Goal: Complete application form

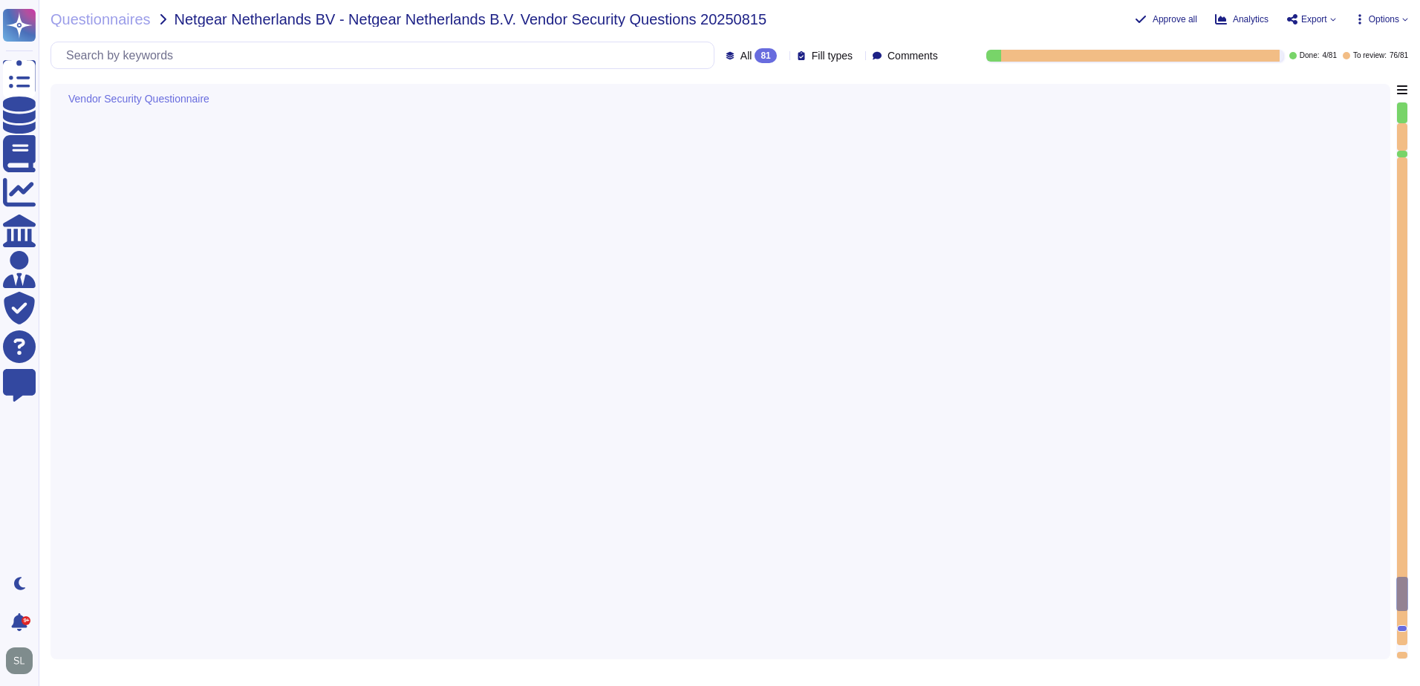
type textarea "Yes, D&B actively monitors all external connections by vendors supporting IT ap…"
type textarea "Yes, access to confidential data is tracked based on the principle of least pri…"
type textarea "Network protection is provided via border routers, and Internet and Extranet fi…"
type textarea "Yes, D&B can detect the wireless rouge APs. The wireless controller sends an al…"
type textarea "Yes, we perform scans for vulnerabilities in the information system and hosted …"
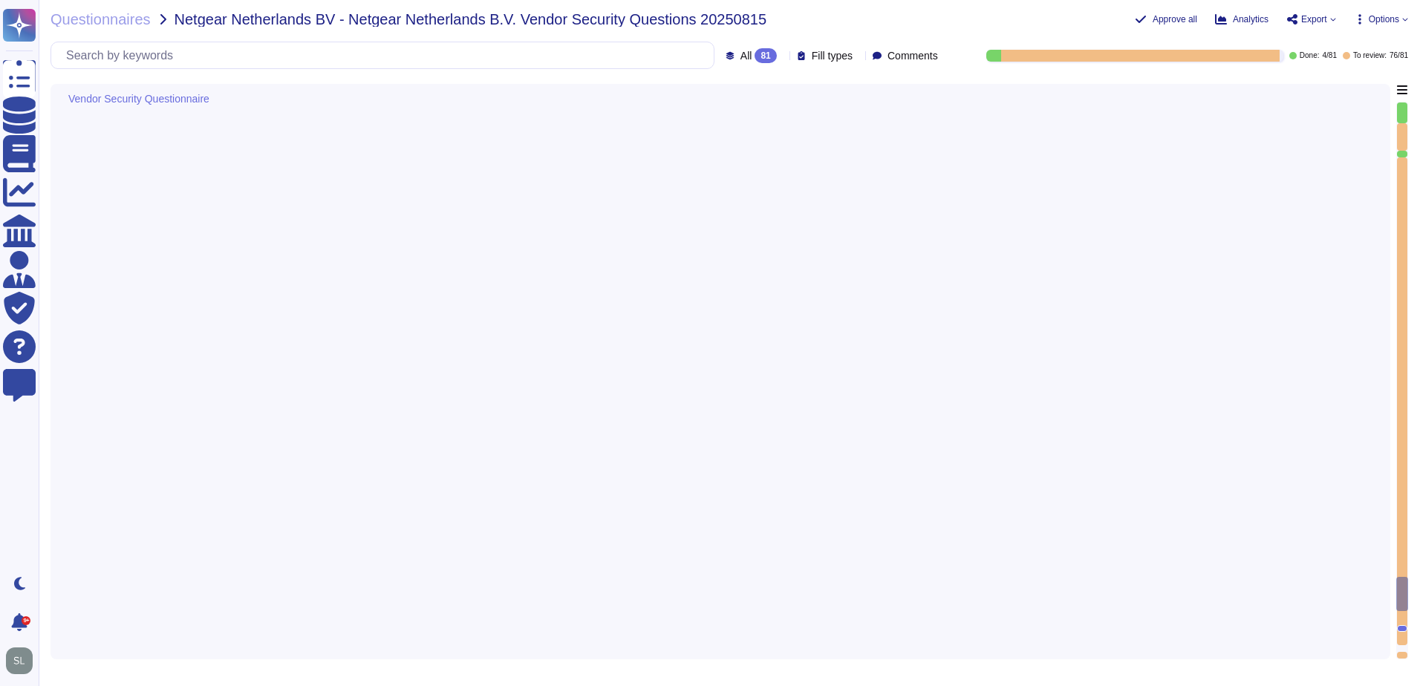
type textarea "Yes, Dun & [PERSON_NAME] conducts tabletop exercises at least annually to test …"
type textarea "Yes, the organization has documented escalation criteria within its Incident Re…"
type textarea "The Incident Response Plan is activated upon the declaration of an Incident, an…"
type textarea "D&B proactively engages with critical third parties and ecosystem partners thro…"
type textarea "Yes, material cyber incidents are notified to clients in a timely manner. D&B w…"
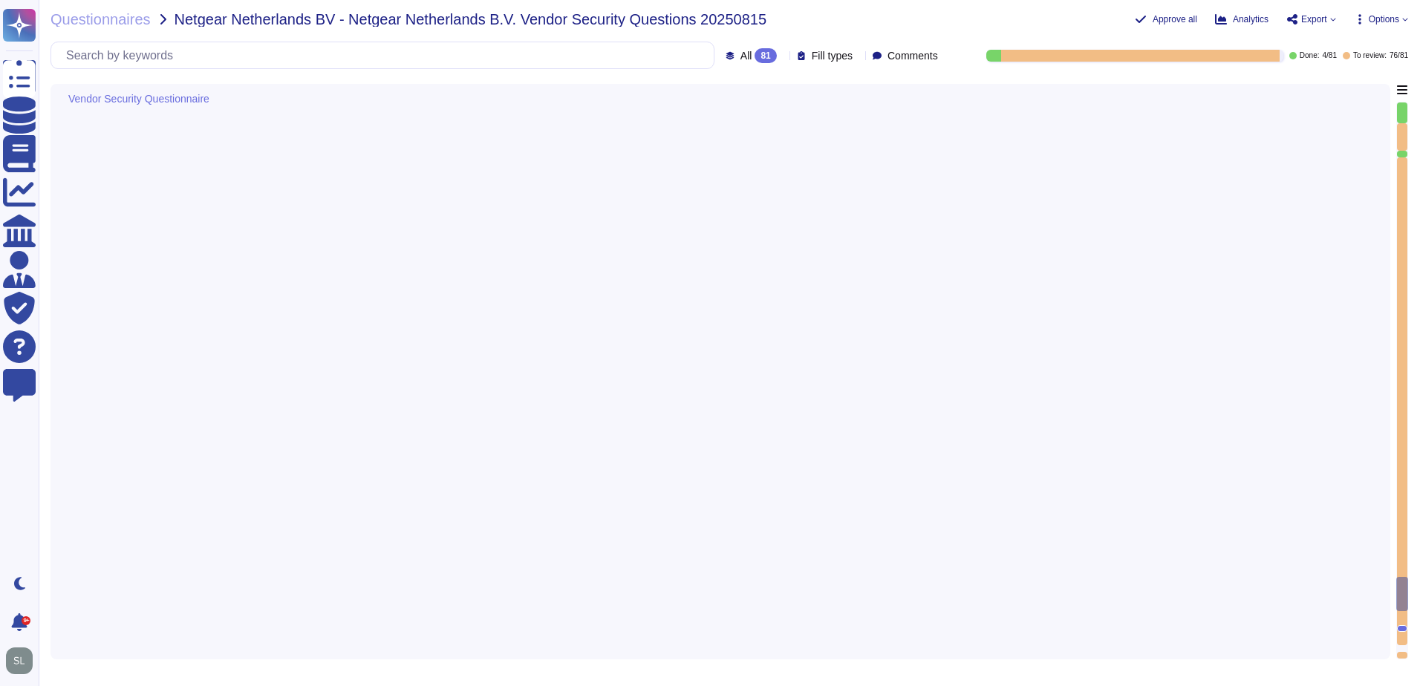
type textarea "Yes, we have established criteria for escalating cyber security incidents to th…"
type textarea "Yes, we have appropriate forensic procedures in place as outlined in our Incide…"
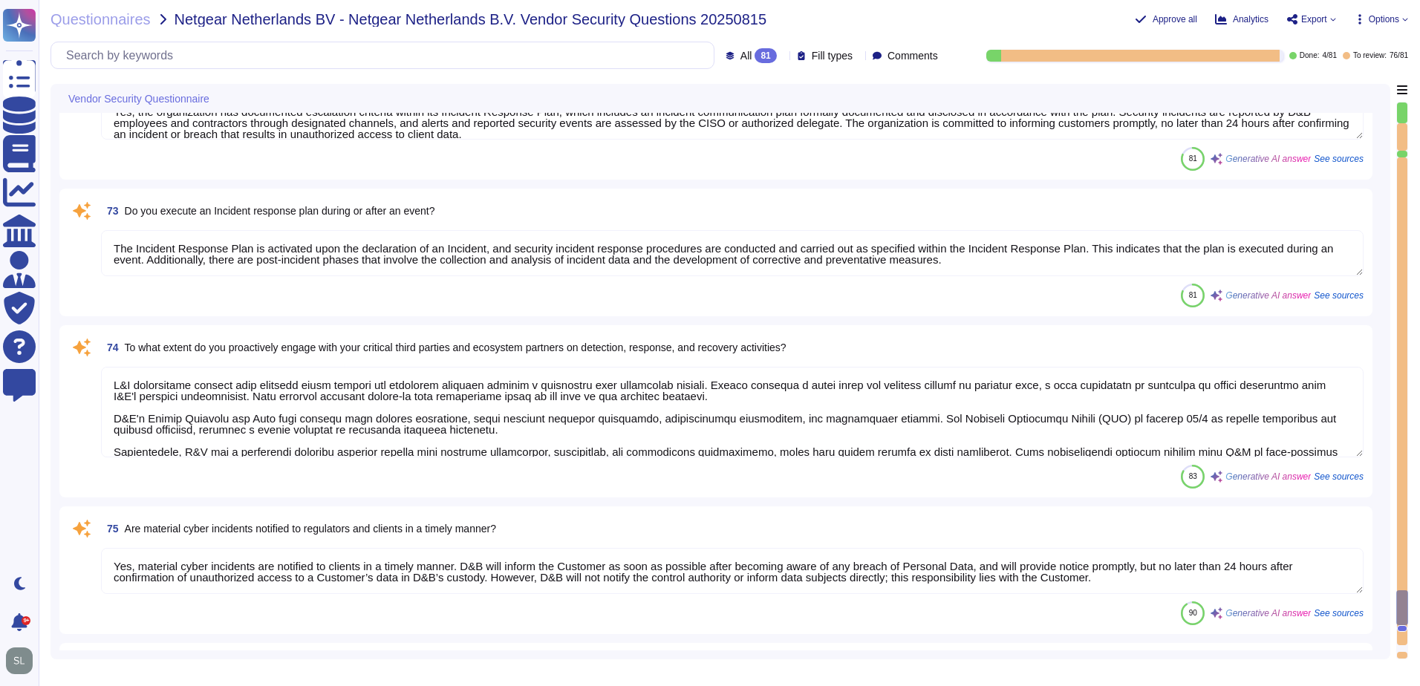
type textarea "Yes, D&B has a comprehensive process to mitigate identified vulnerabilities. Th…"
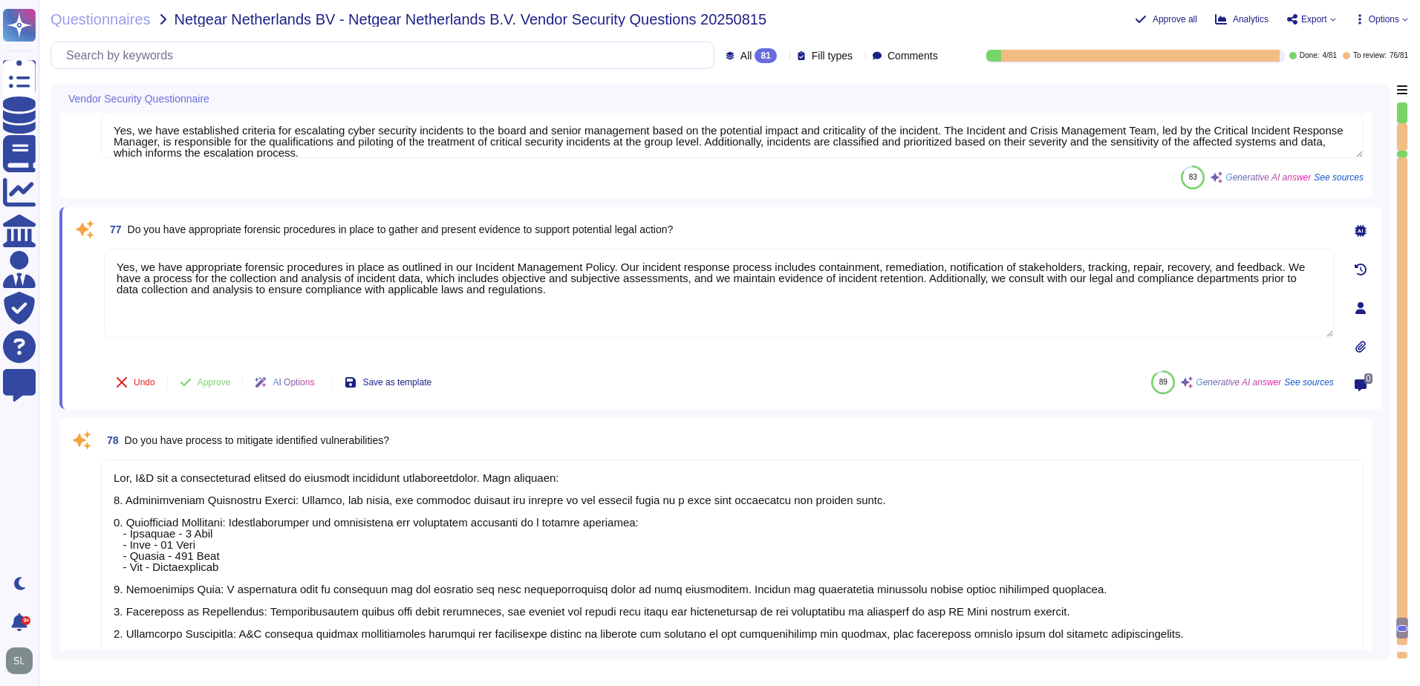
scroll to position [10992, 0]
type textarea "Yes, lessons learned activities are documented and used to update the Incident …"
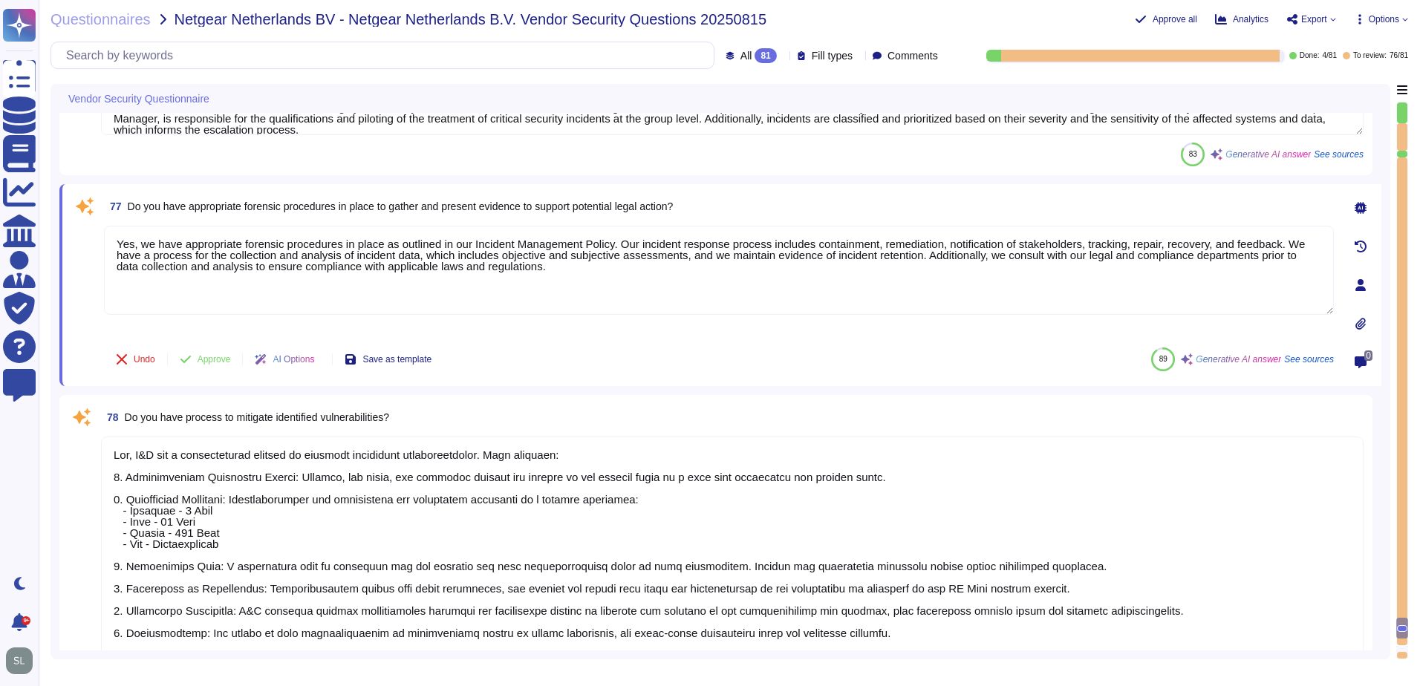
type textarea "No"
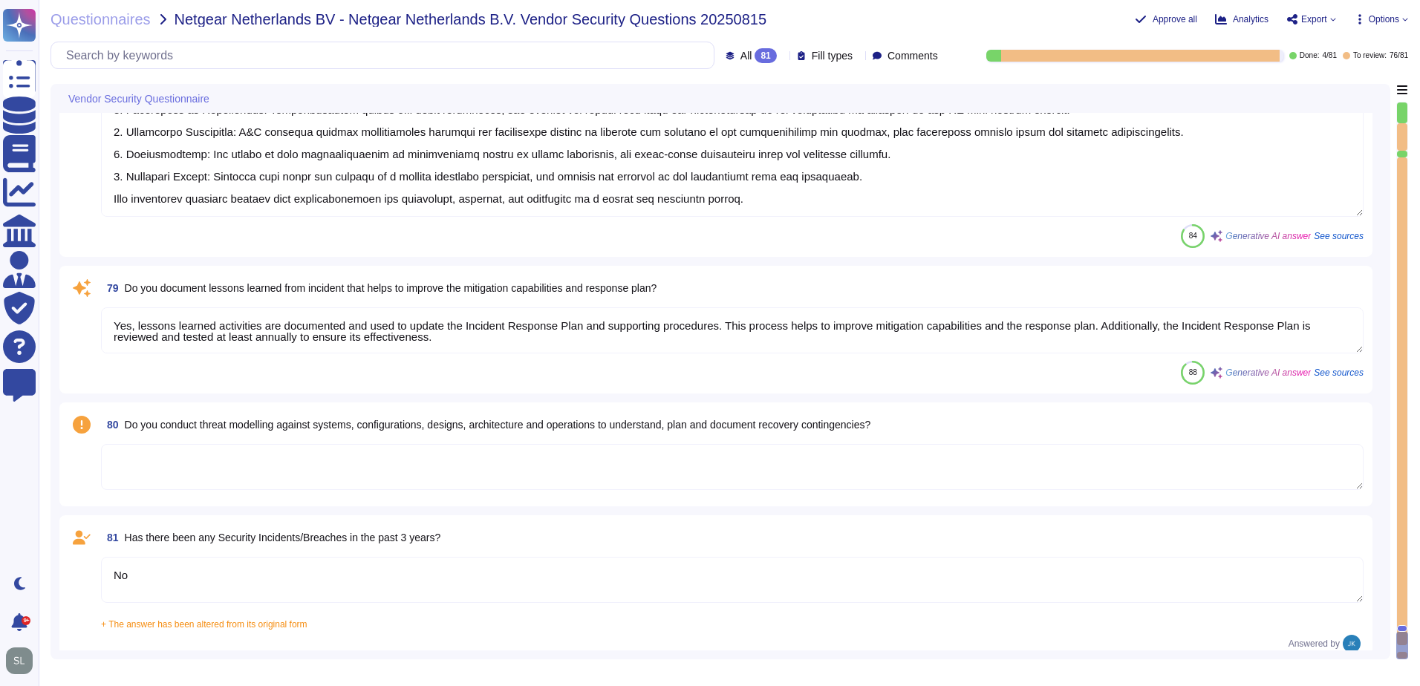
scroll to position [11477, 0]
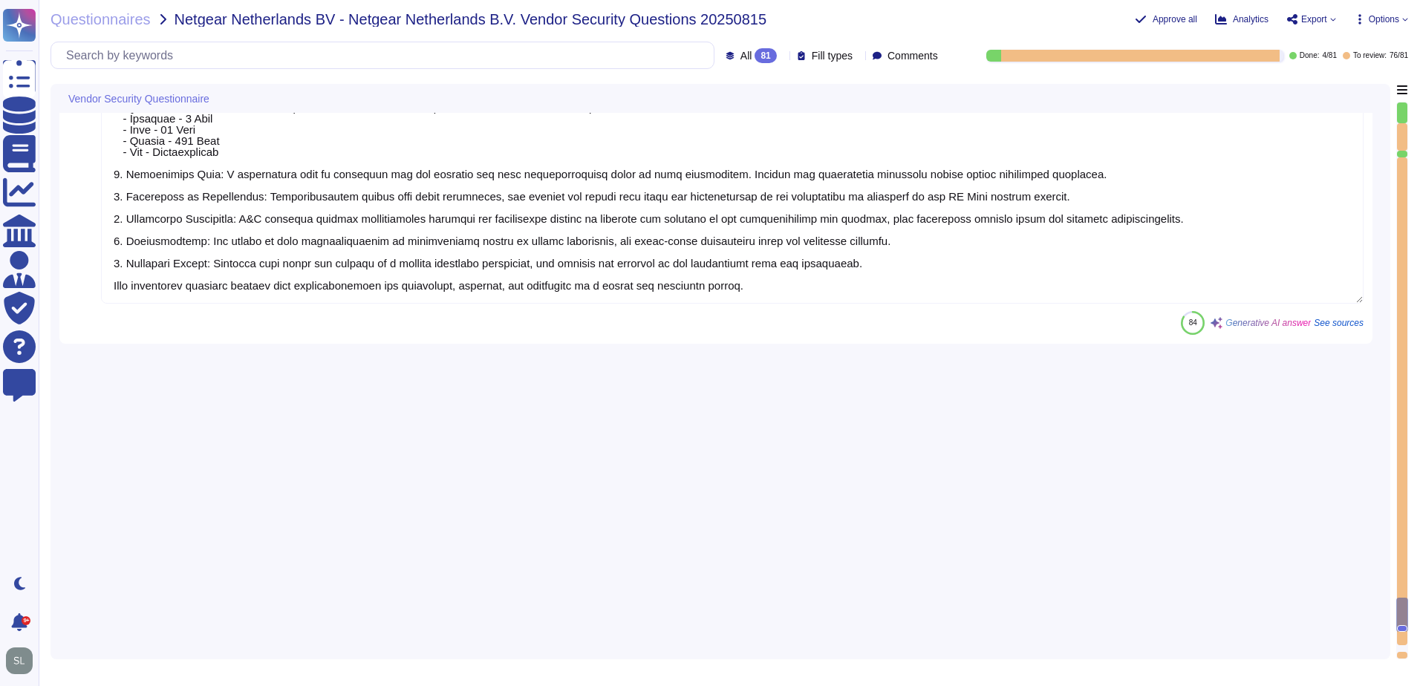
type textarea "Yes, the organization has documented escalation criteria within its Incident Re…"
type textarea "The Incident Response Plan is activated upon the declaration of an Incident, an…"
type textarea "D&B proactively engages with critical third parties and ecosystem partners thro…"
type textarea "Yes, material cyber incidents are notified to clients in a timely manner. D&B w…"
type textarea "Yes, we have established criteria for escalating cyber security incidents to th…"
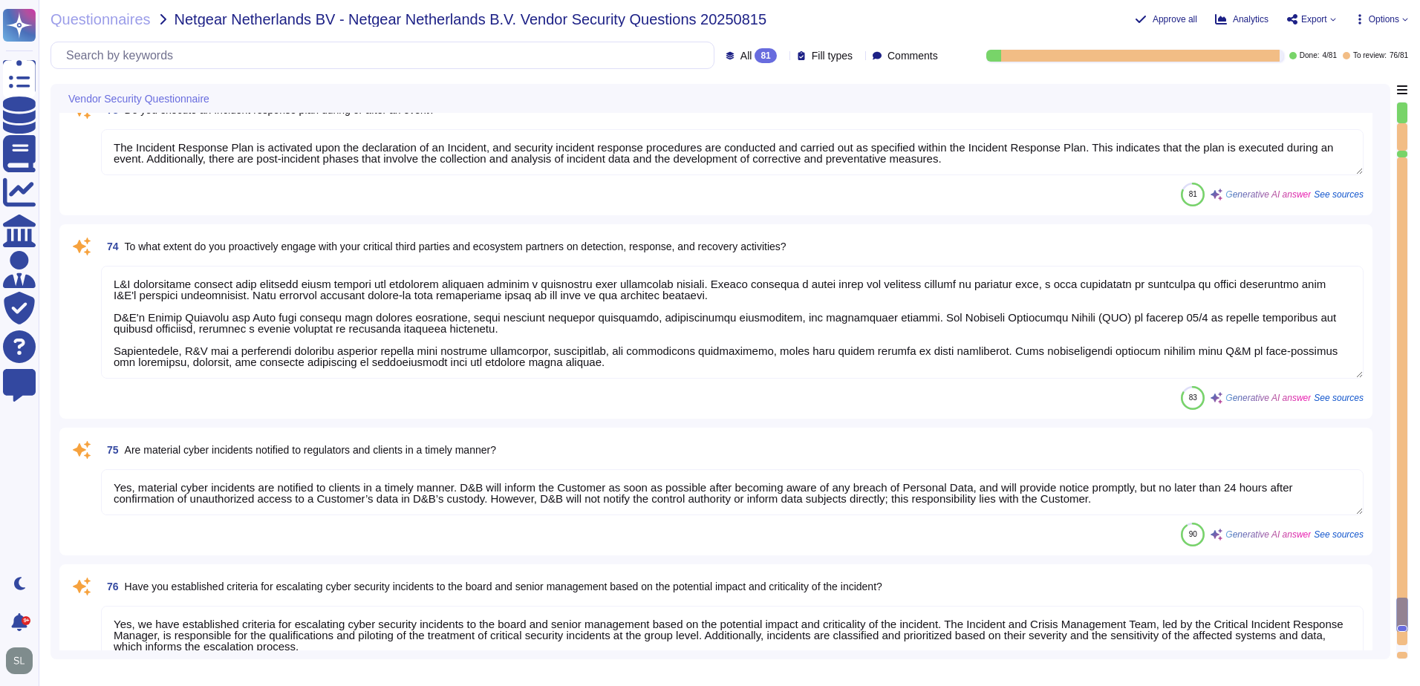
type textarea "Yes, Dun & [PERSON_NAME] conducts tabletop exercises at least annually to test …"
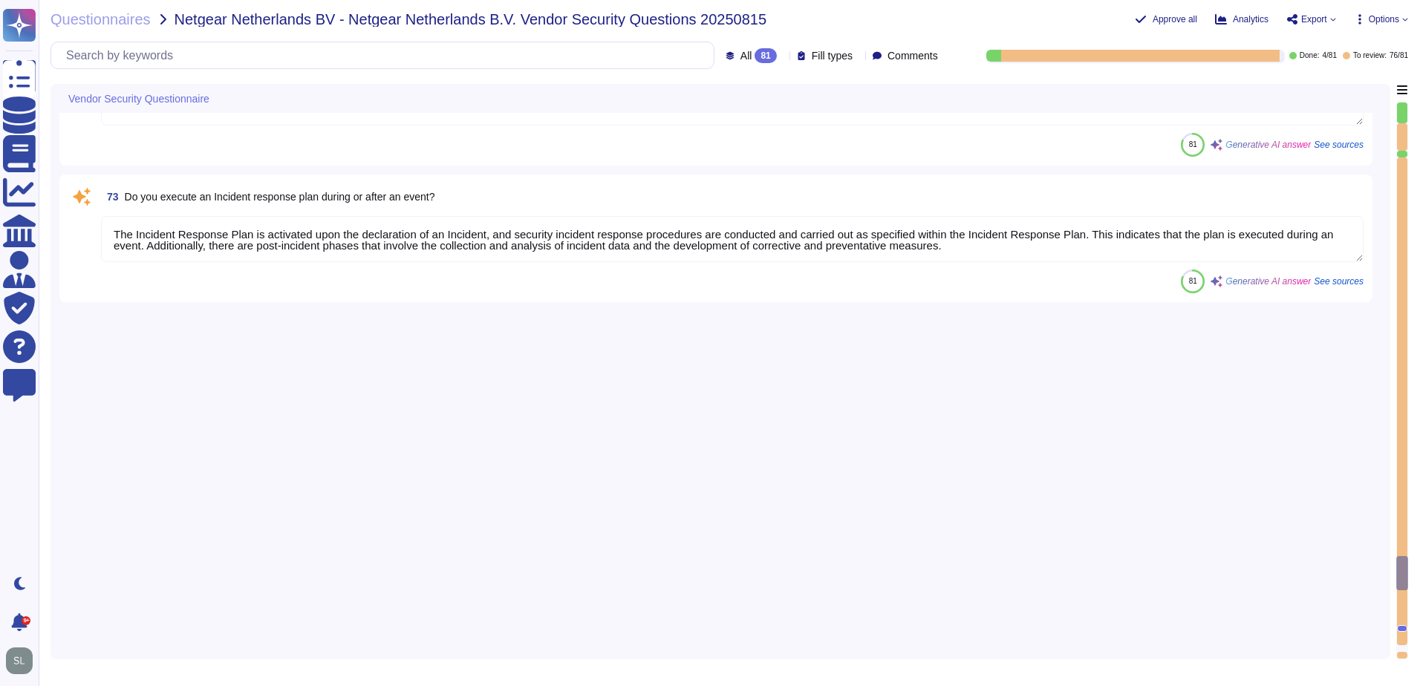
type textarea "Yes, we have deployed malicious code protection mechanisms at information syste…"
type textarea "Yes, D&B actively monitors all external connections by vendors supporting IT ap…"
type textarea "Yes, access to confidential data is tracked based on the principle of least pri…"
type textarea "Network protection is provided via border routers, and Internet and Extranet fi…"
type textarea "Yes, D&B can detect the wireless rouge APs. The wireless controller sends an al…"
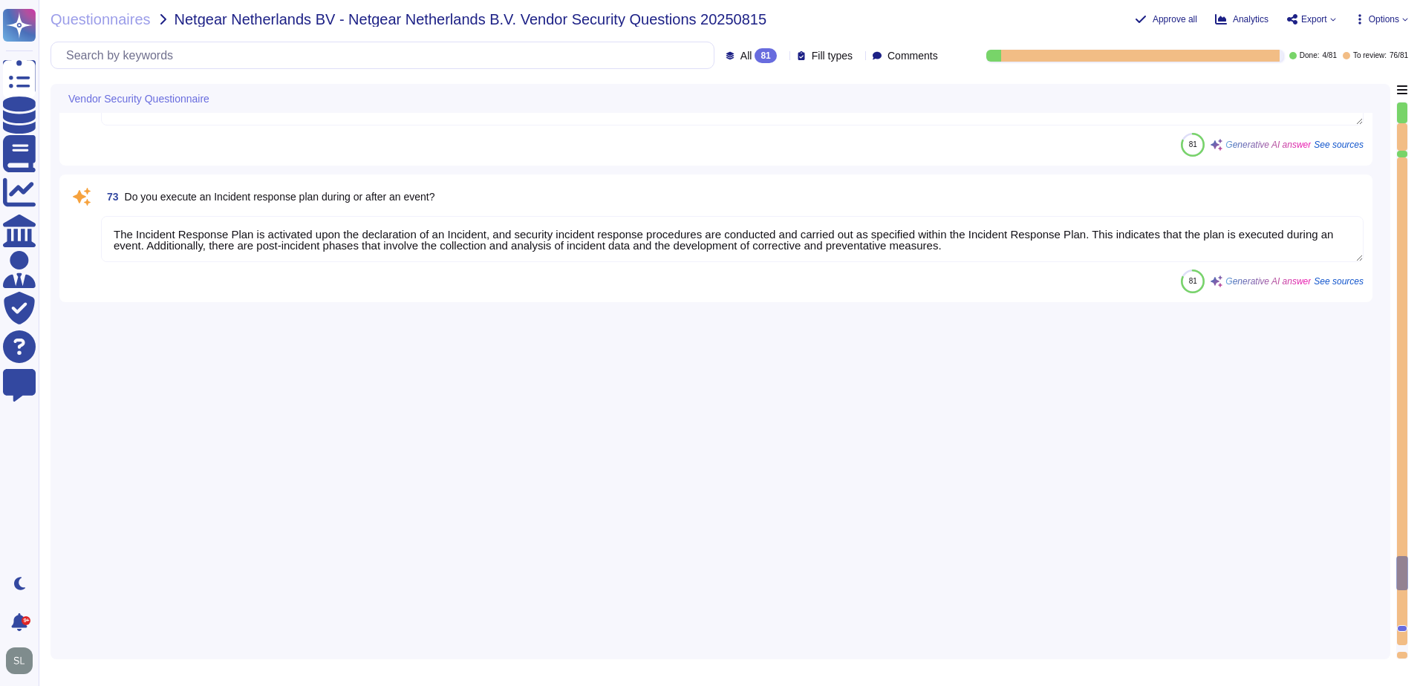
type textarea "Yes, we perform scans for vulnerabilities in the information system and hosted …"
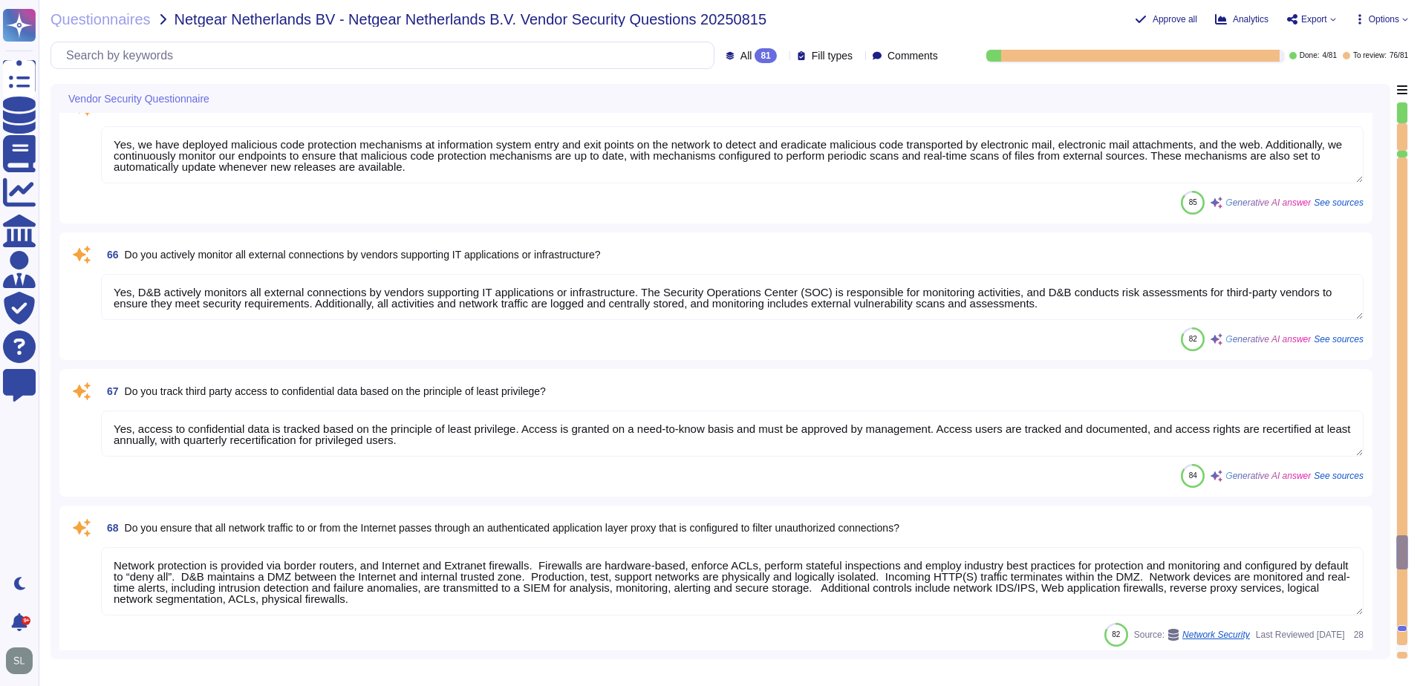
type textarea "Yes, we ensure that appropriate logs are aggregated to a central log management…"
type textarea "Yes, we utilize centrally managed anti-malware software to continuously monitor…"
type textarea "Yes, the organization's anti-malware software updates its scanning engine and s…"
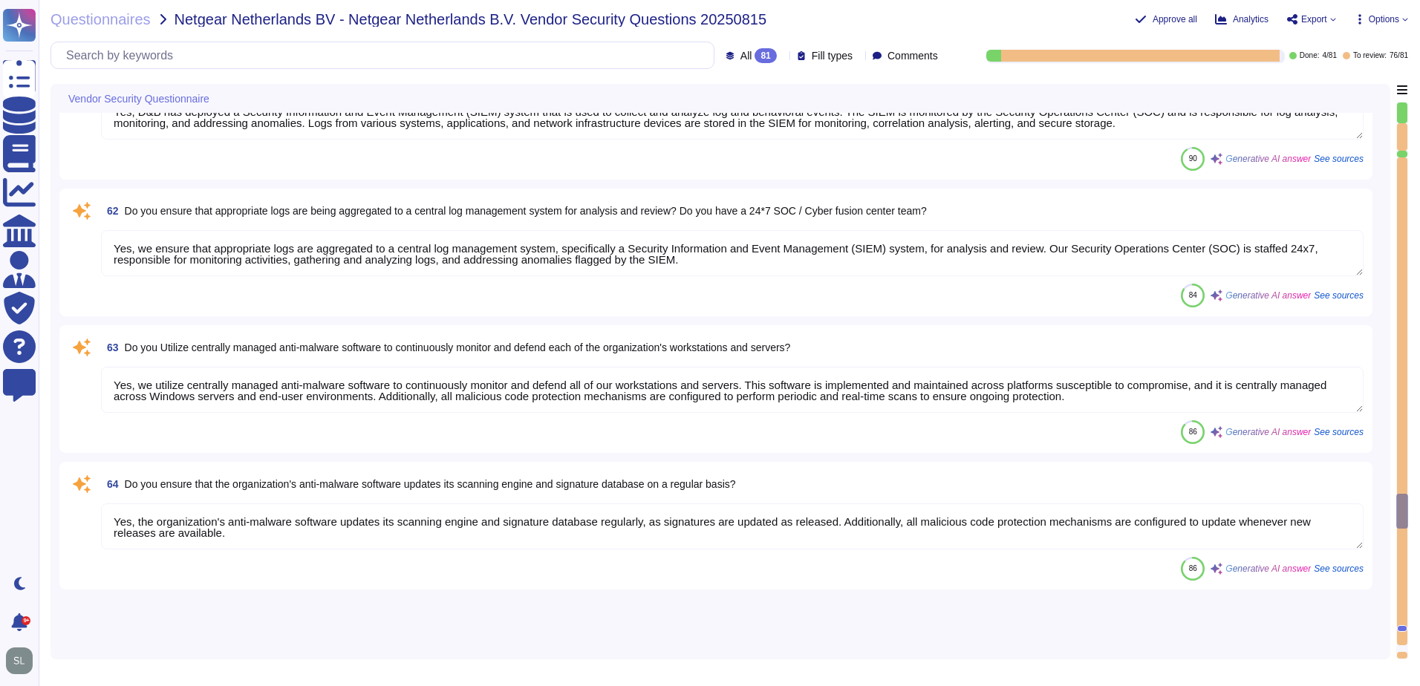
type textarea "The Disaster Recovery Plan includes step-by-step instructions for recovery to n…"
type textarea "Yes, Dun & [PERSON_NAME] conducts tabletop exercises at least annually to test …"
type textarea "Material cybersecurity incidents will be reported to you through the following …"
type textarea "Yes, we have a policy that defines the use of removable media in our environmen…"
type textarea "DUN & [PERSON_NAME] employs secure protocols like TLS 1.3 for data in transit, …"
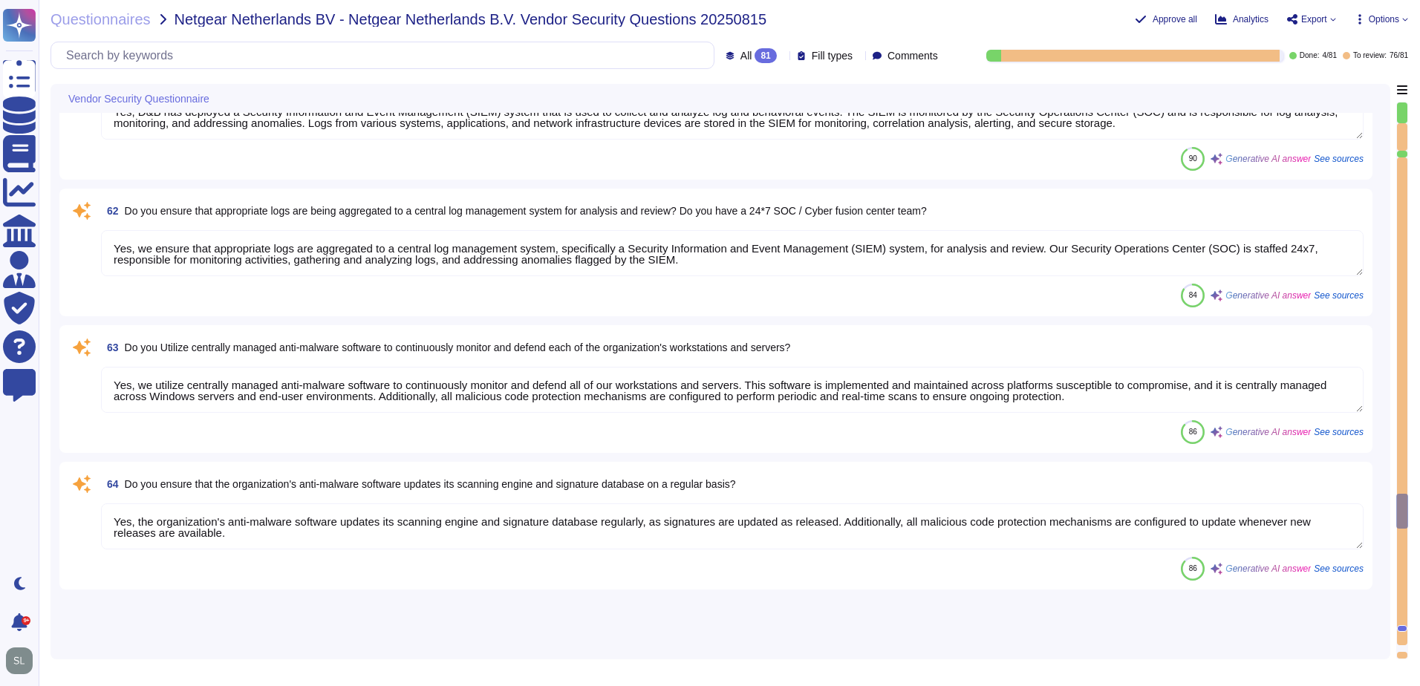
type textarea "Yes, D&B has deployed a Security Information and Event Management (SIEM) system…"
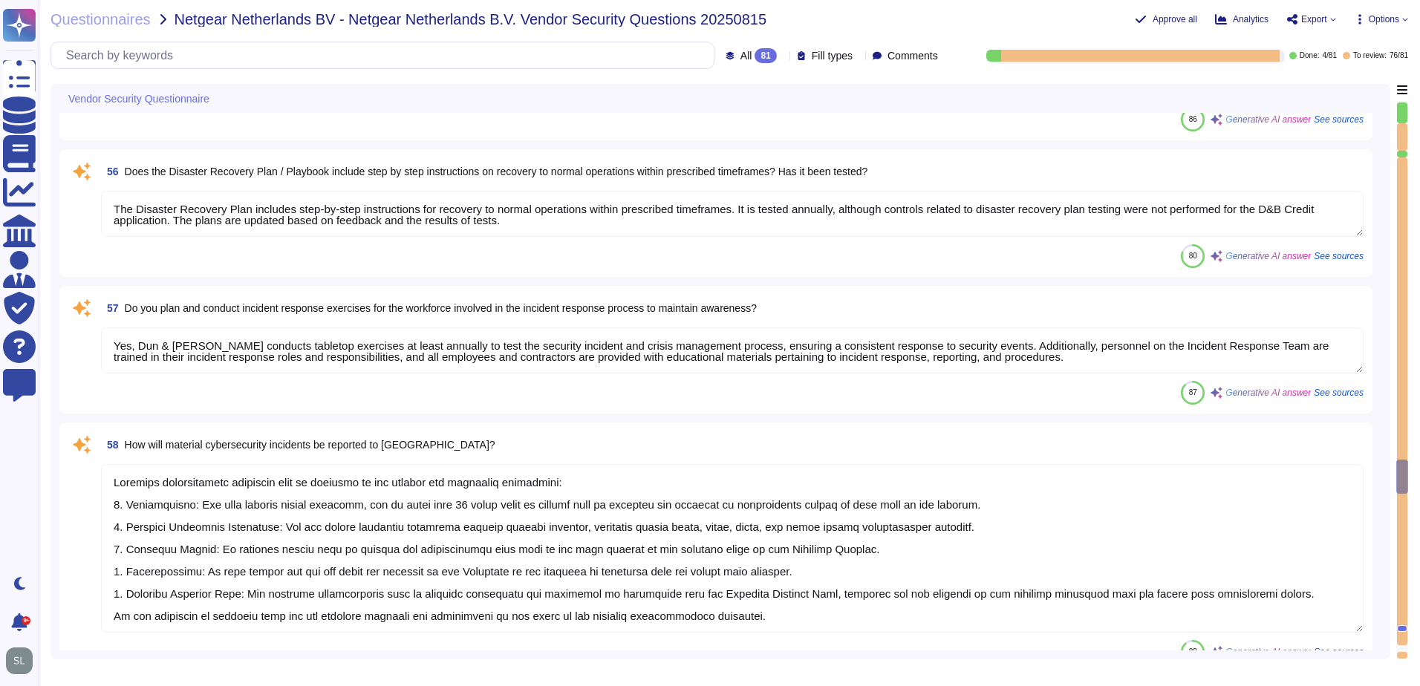
type textarea "Yes, we have a documented change management/change control process in place tha…"
type textarea "Yes, we have a documented Backup Policy in place that includes the following: a…"
type textarea "Yes, our organization has defined, documented, and communicated policies for se…"
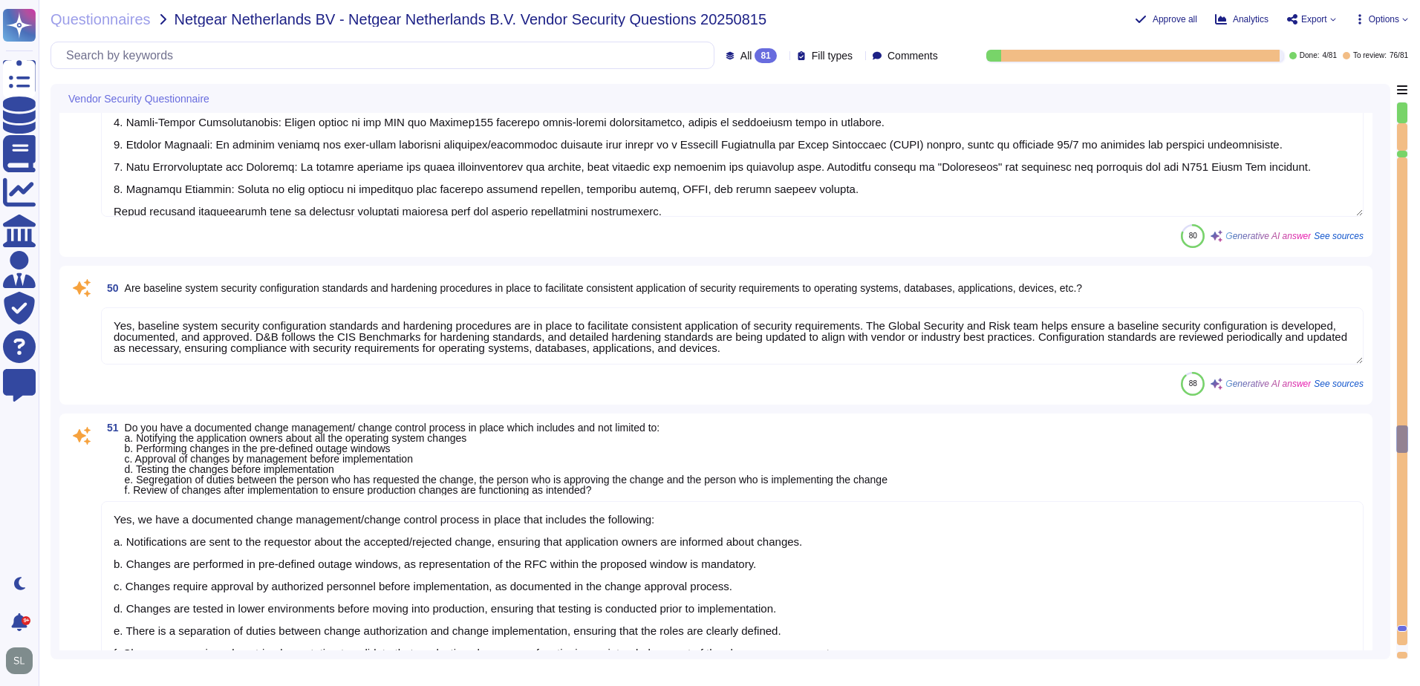
type textarea "Yes, our organization encrypts communication of sensitive information over less…"
type textarea "Yes, we utilize approved encryption software to encrypt data on all fixed and r…"
type textarea "Yes, D&B enforces detailed audit logging for access to sensitive data and chang…"
type textarea "Yes, data integrity on backup media is tested on a regular basis through annual…"
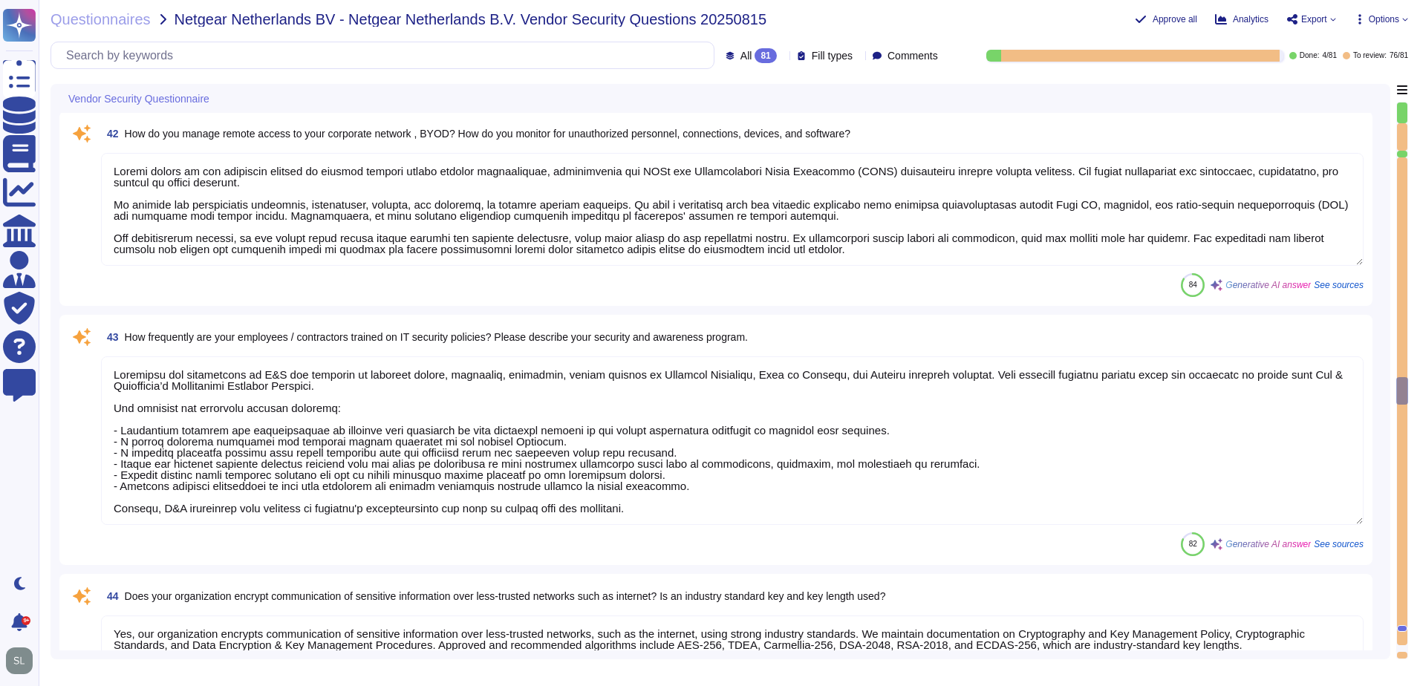
type textarea "Yes, there is segregation of duties for granting access and approving access to…"
type textarea "Yes, firewalls are in place to enable filtering traffic, logging traffic, and i…"
type textarea "Yes, communication over unauthorized TCP or UDP ports or application traffic is…"
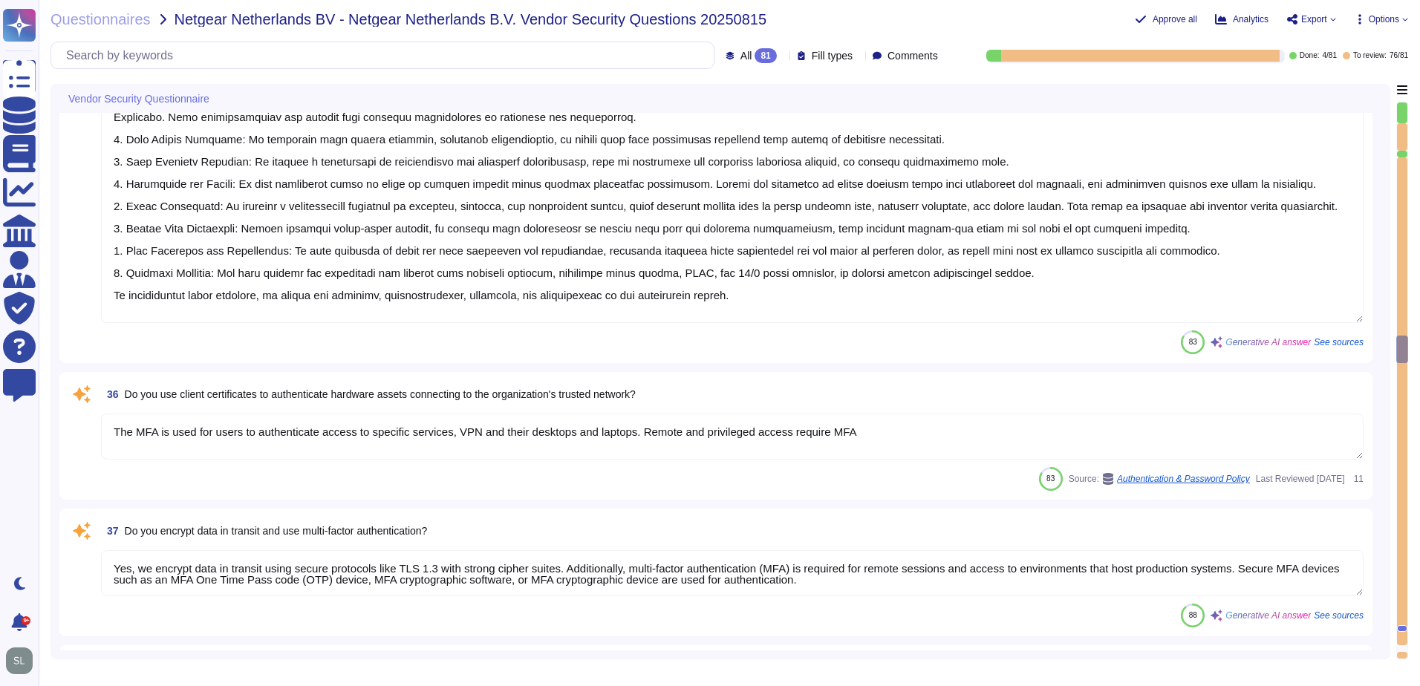
type textarea "Yes, the organization requires the use of Multi-Factor Authentication (MFA) for…"
type textarea "User access to data via information systems is reviewed through a structured pr…"
type textarea "Yes, privileged rights are understood, documented, and reviewed. D&B has an est…"
type textarea "We ensure that information assets are appropriately and proportionately protect…"
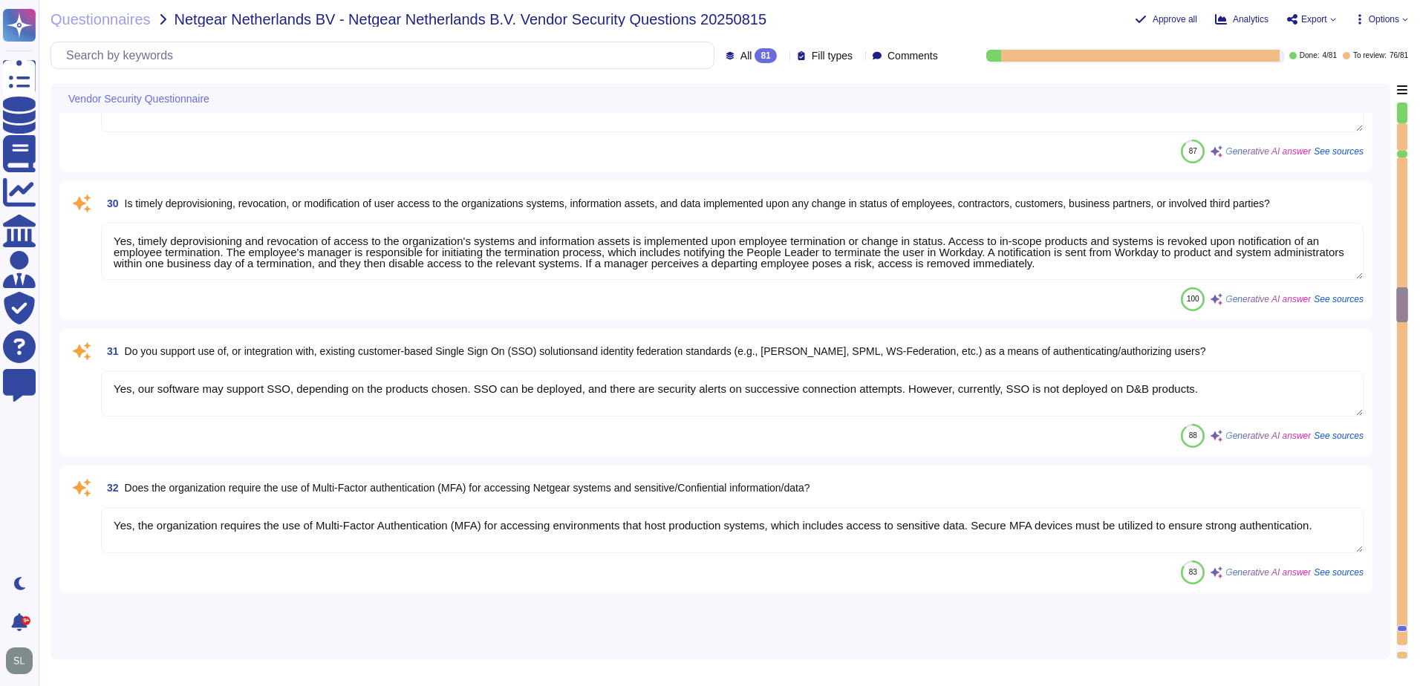
type textarea "Yes, the Application Security team liaises with the development team to track t…"
type textarea "Yes, hardware and software vulnerabilities are proactively identified and docum…"
type textarea "As set forth in D&B’s Global Information Security Policies, access is granted o…"
type textarea "Yes, management provisions the authorization and restrictions for user access p…"
type textarea "Yes, all data, regardless of classification, stored on removable media such as …"
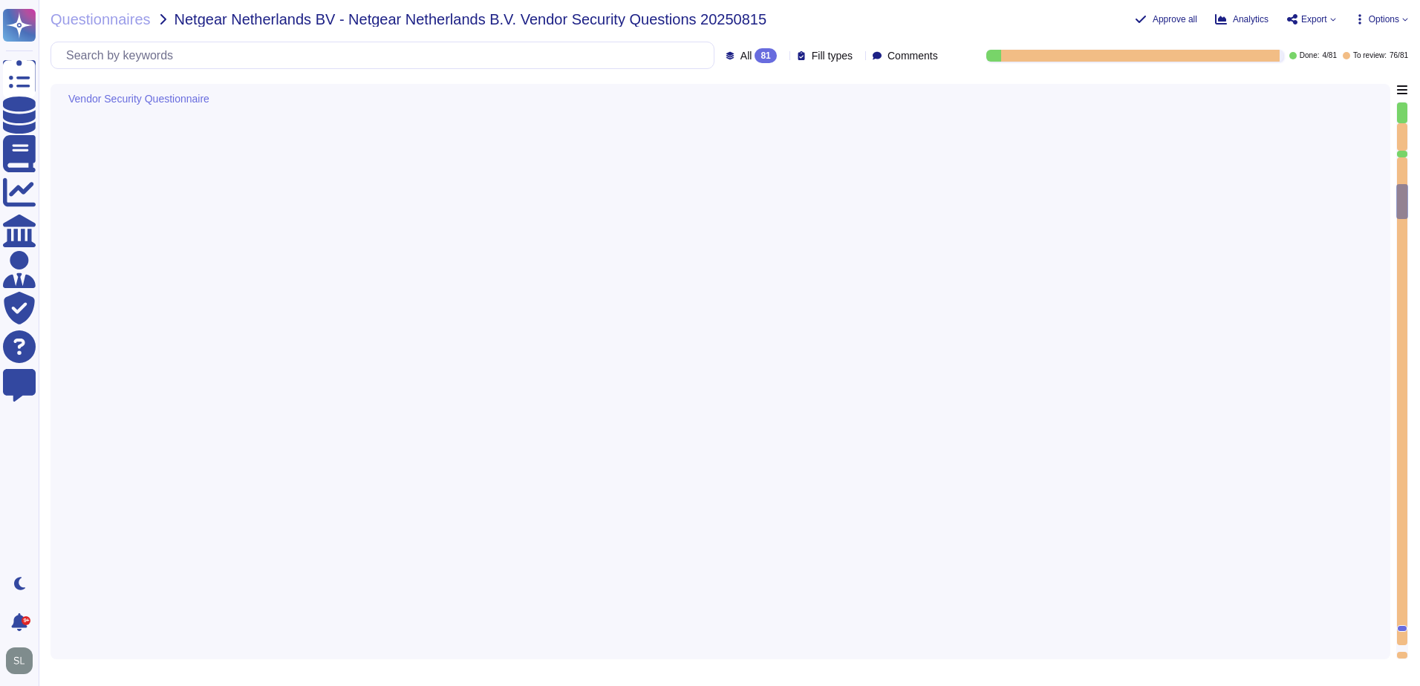
type textarea "Yes, our organization profiles IT assets, including both physical and logical a…"
type textarea "Yes, identified privacy risks and associated mitigation plans are formally docu…"
type textarea "D&B employs a comprehensive risk assessment process to identify and assess cybe…"
type textarea "Yes, D&B has a formally documented framework that includes policies, standards,…"
type textarea "Yes, Dun & [PERSON_NAME] has a dedicated Information Security team, which inclu…"
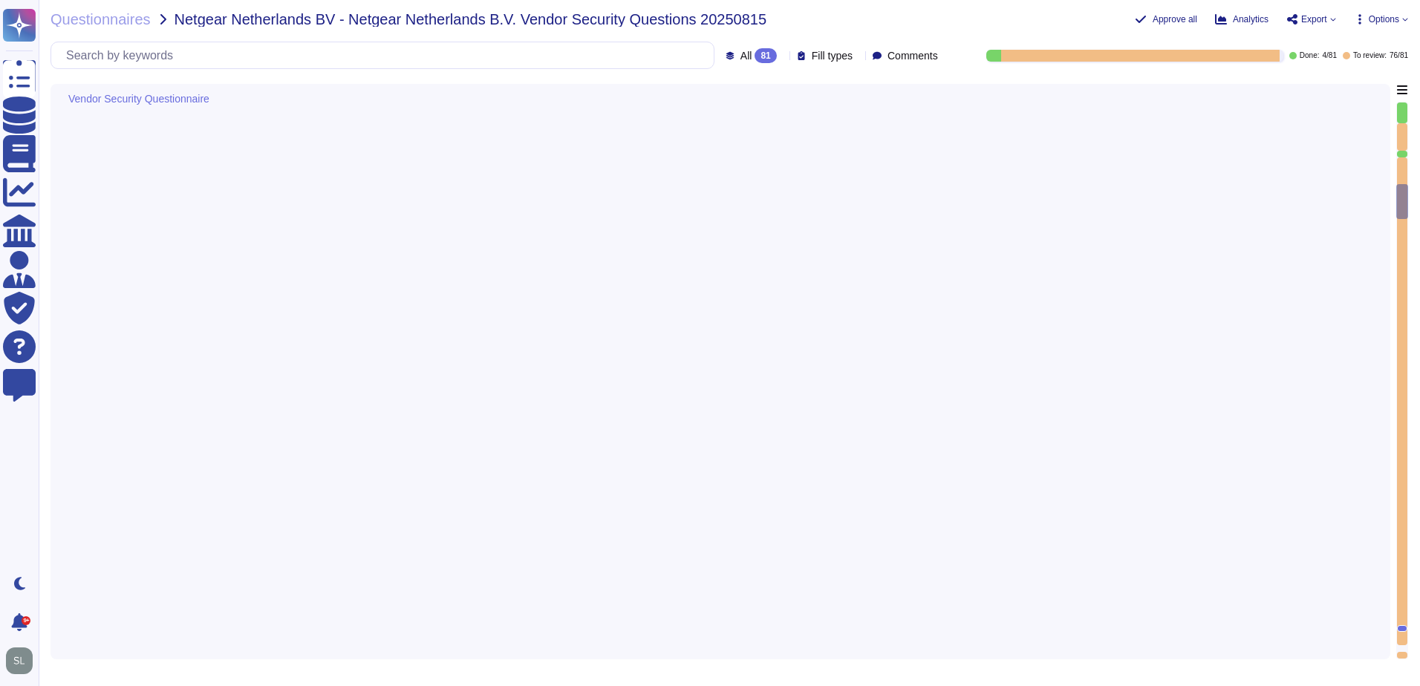
type textarea "Management assesses risks that inherently arise from the expansion of the busin…"
type textarea "Yes, there are mechanisms in place to identify and react to changes that can ha…"
type textarea "Yes, our organization maintains an IT asset inventory list that includes hardwa…"
type textarea "Yes, our organization maintains a list of approved and non-approved software/ap…"
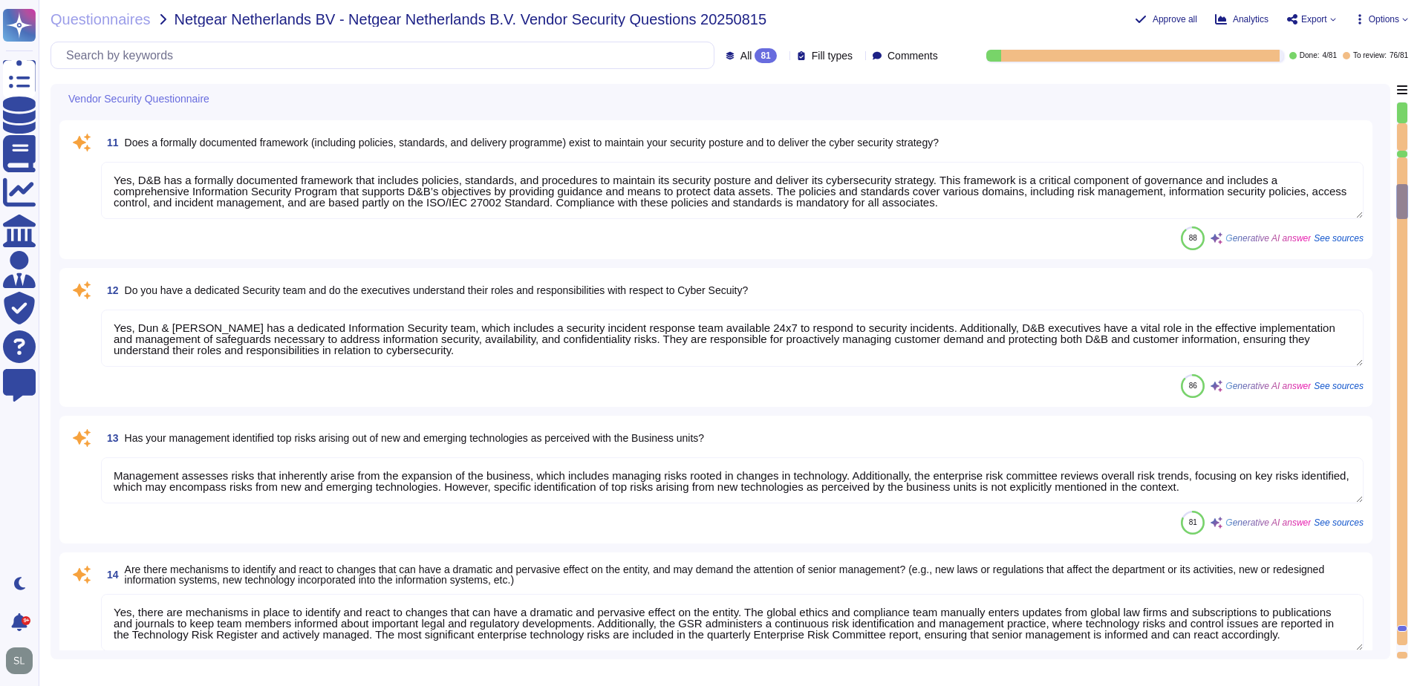
scroll to position [569, 0]
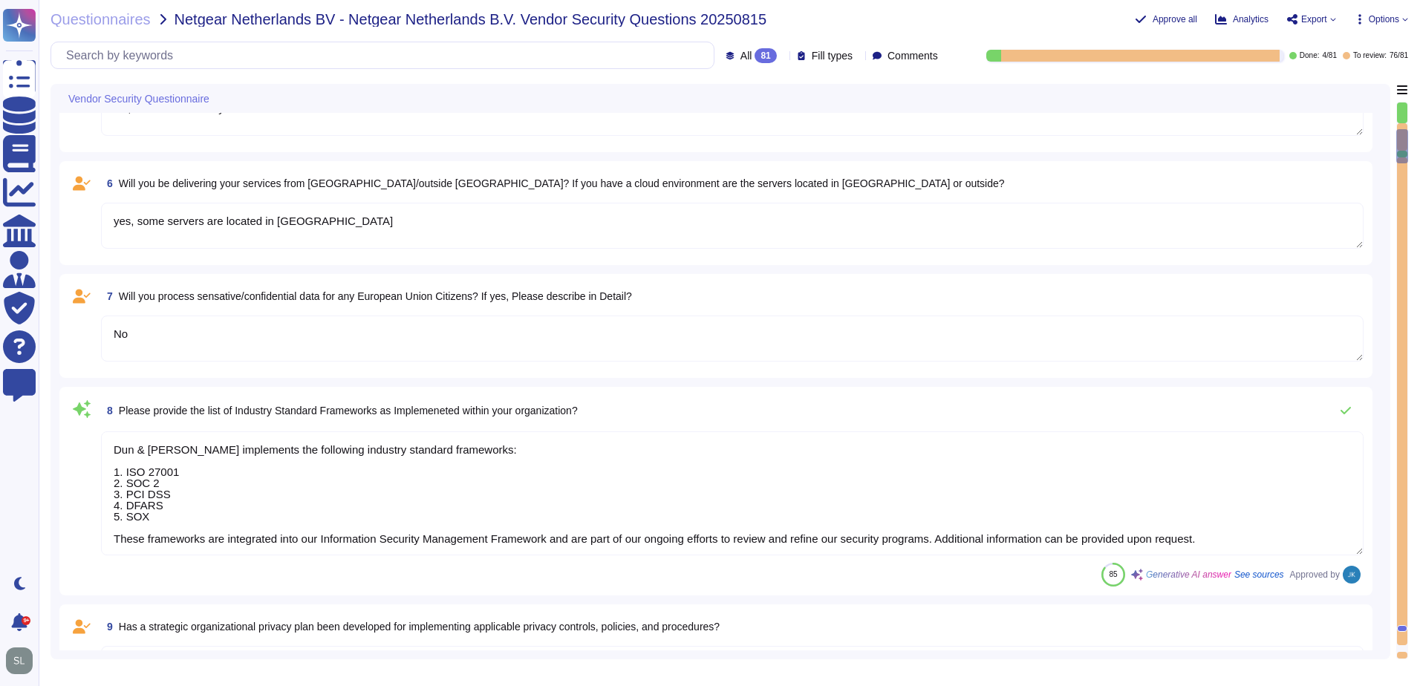
type textarea "We're an existing vendor for Netgear Netherlands B.V."
type textarea "This is a new engagement but we already we're cooperating with each other. Per …"
type textarea "Altares Dun & [PERSON_NAME] will provide Netgear with an API connection to the …"
type textarea "No, we don't store any customer data."
type textarea "No, we don't need any subcontractors."
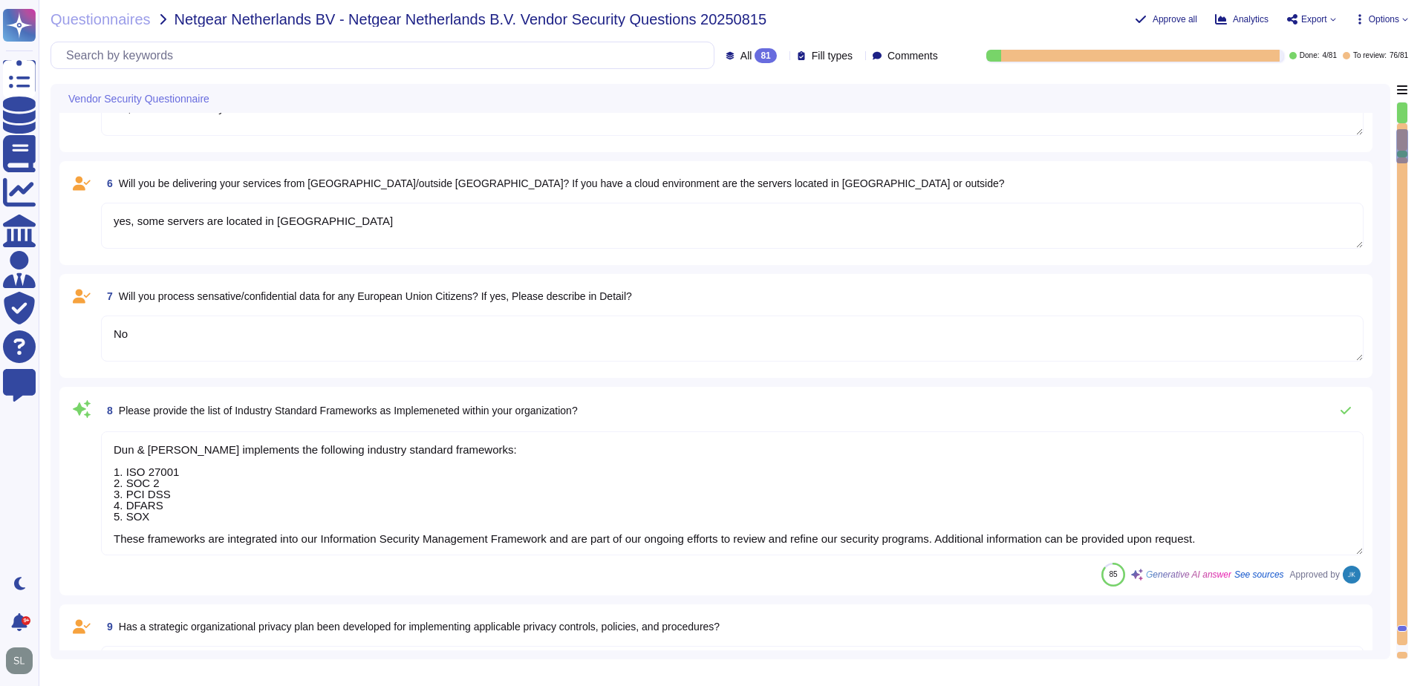
type textarea "yes, some servers are located in [GEOGRAPHIC_DATA]"
type textarea "No"
type textarea "Dun & [PERSON_NAME] implements the following industry standard frameworks: 1. I…"
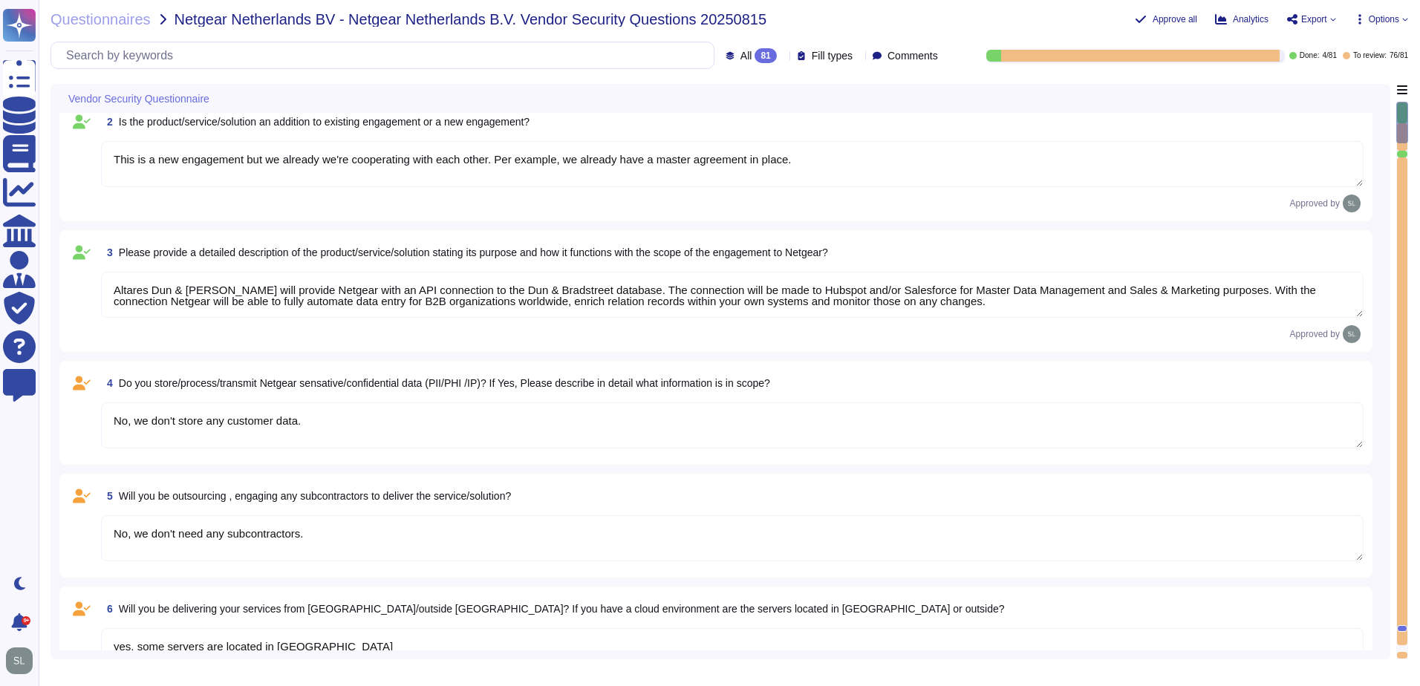
scroll to position [145, 0]
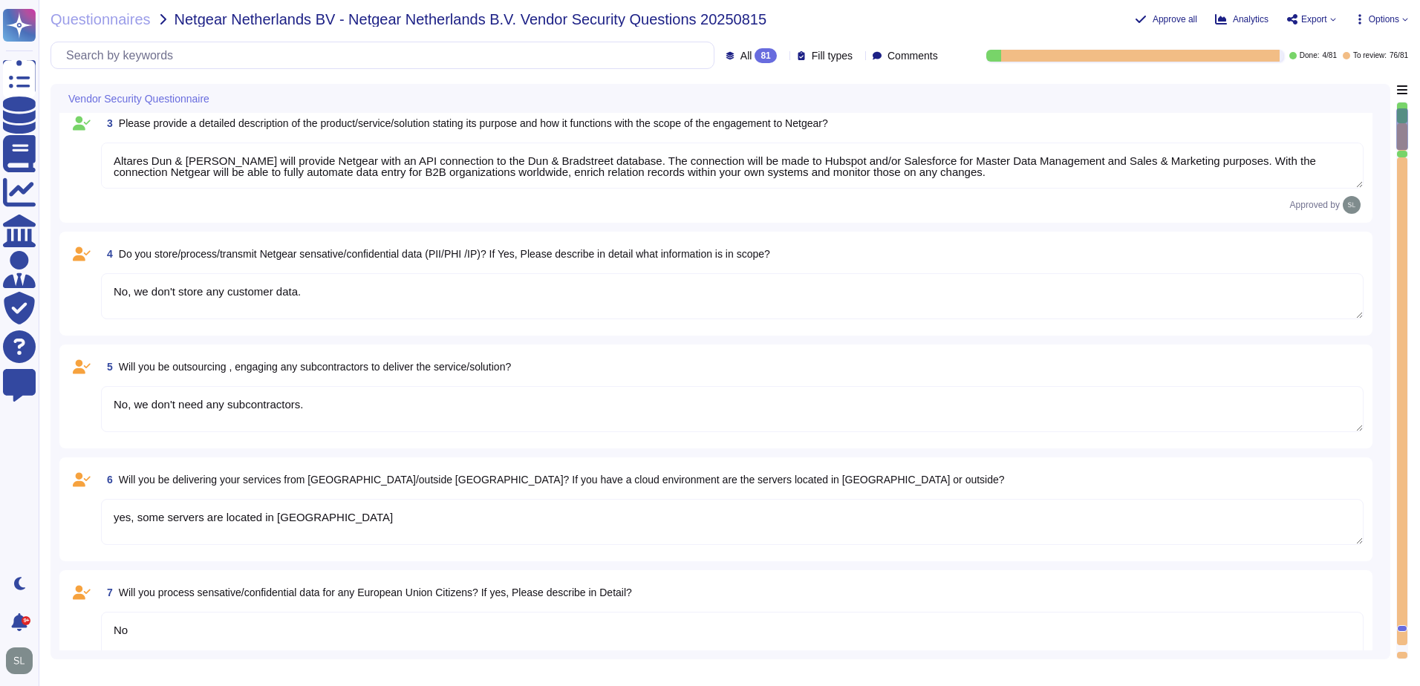
type textarea "Yes, identified privacy risks and associated mitigation plans are formally docu…"
type textarea "D&B employs a comprehensive risk assessment process to identify and assess cybe…"
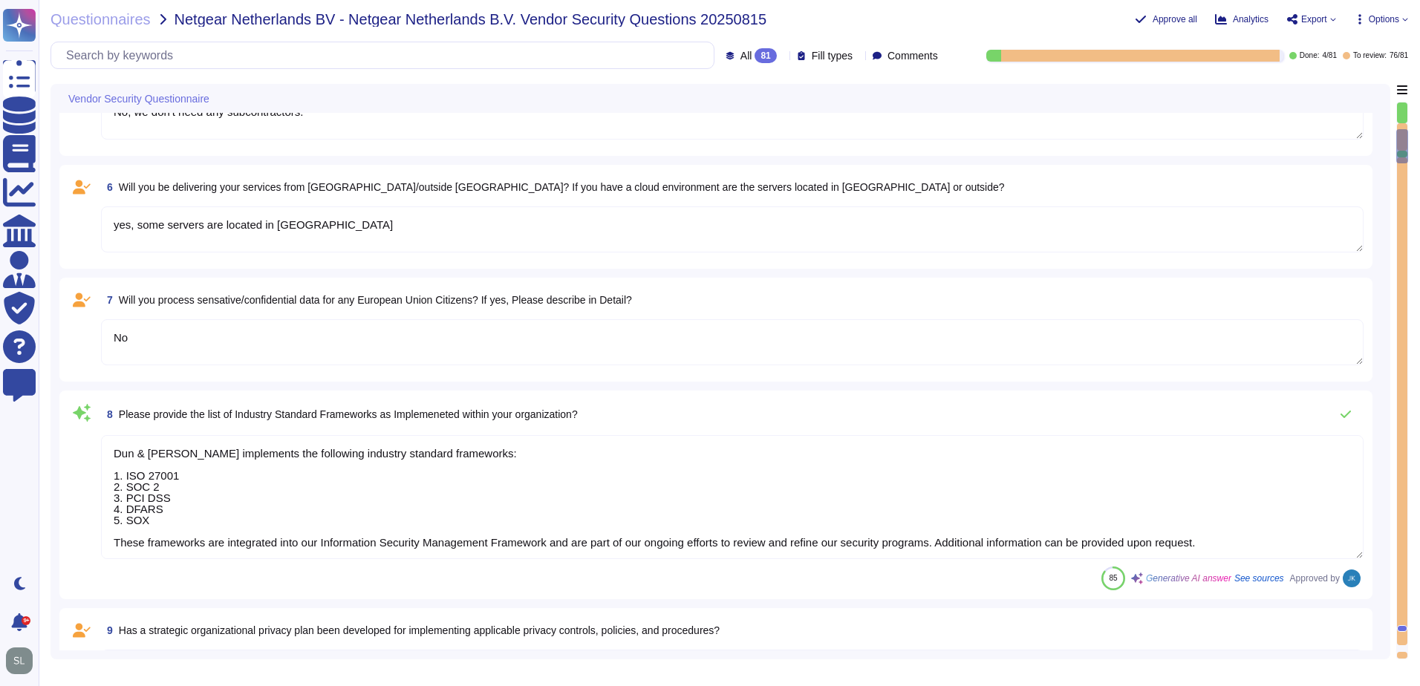
type textarea "Yes, D&B has a formally documented framework that includes policies, standards,…"
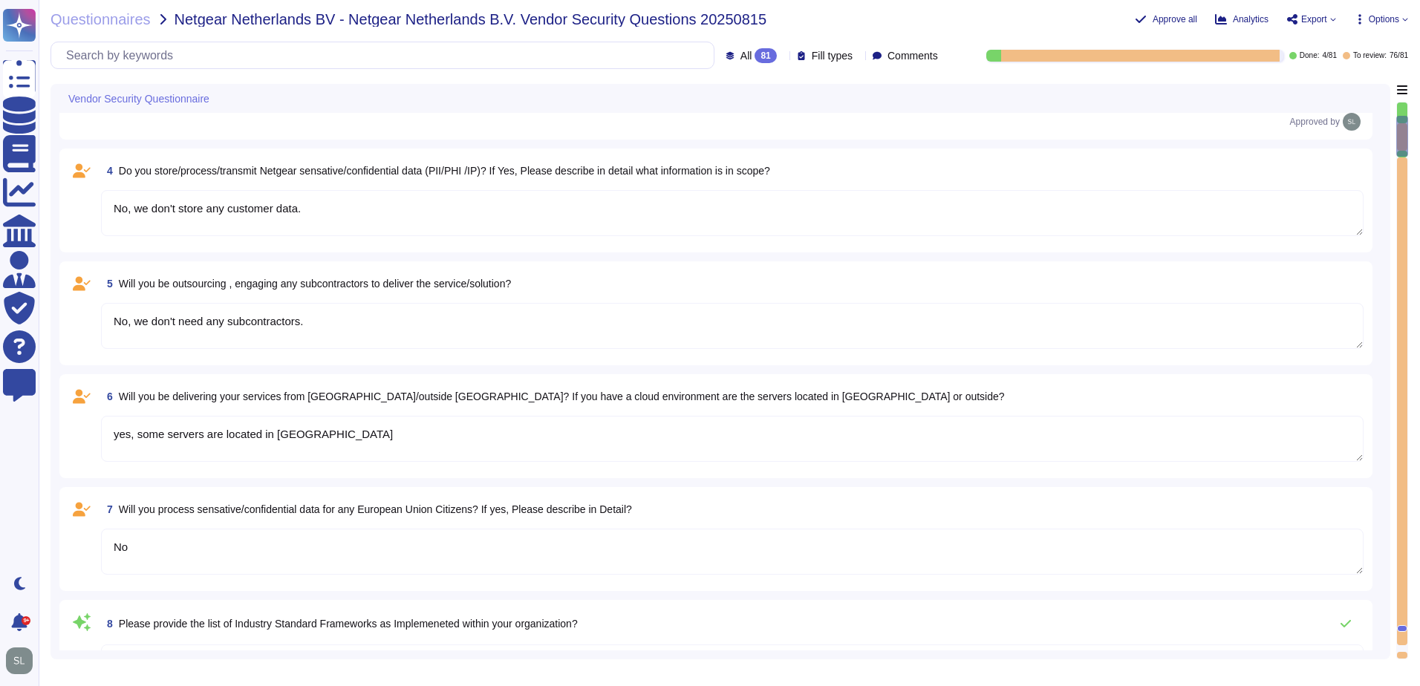
type textarea "We're an existing vendor for Netgear Netherlands B.V."
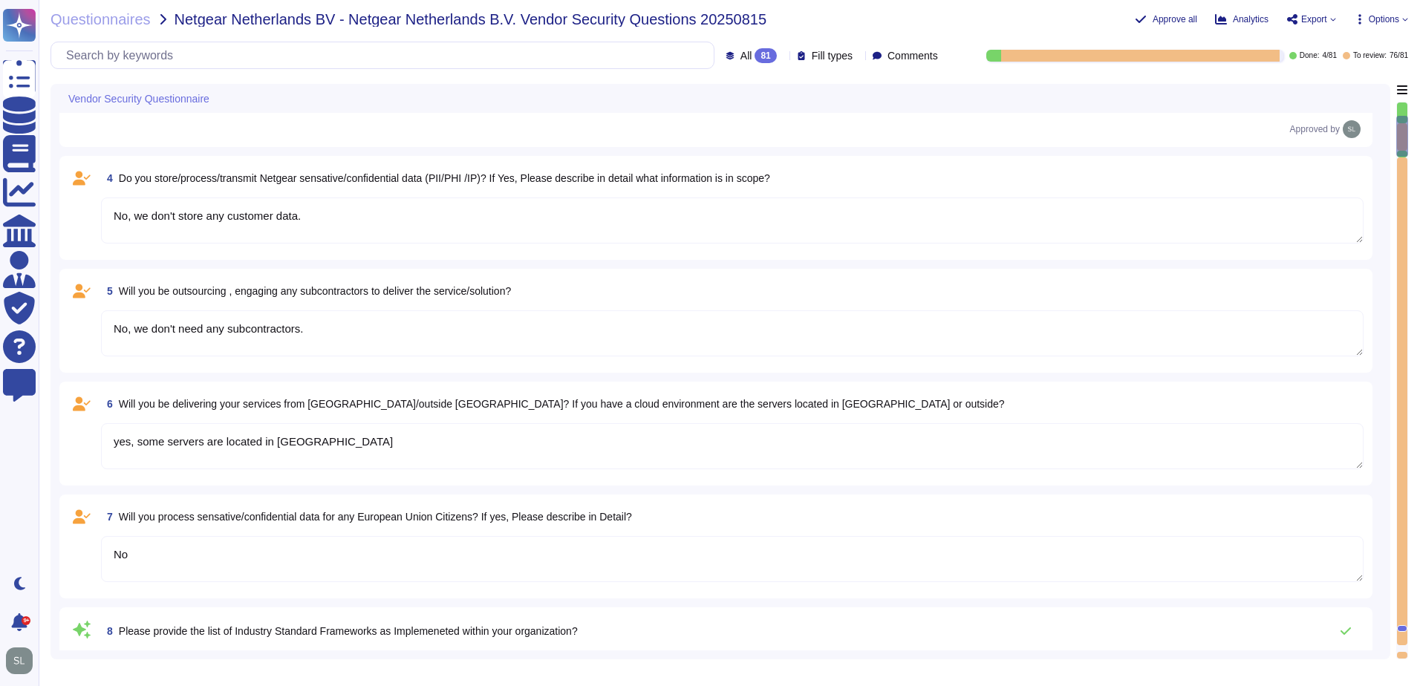
scroll to position [348, 0]
click at [420, 345] on textarea "No, we don't need any subcontractors." at bounding box center [732, 334] width 1262 height 46
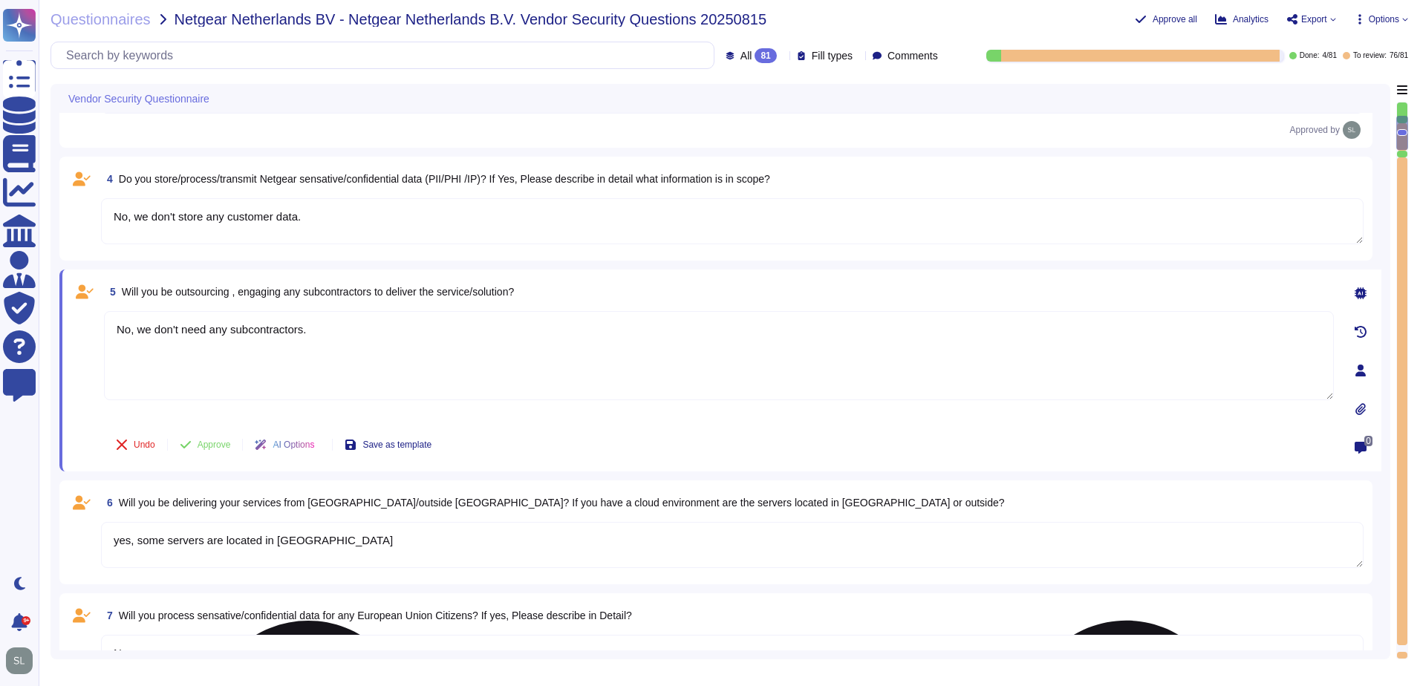
click at [420, 345] on textarea "No, we don't need any subcontractors." at bounding box center [718, 355] width 1229 height 89
click at [863, 331] on textarea "No, we don't need any subcontractors." at bounding box center [718, 355] width 1229 height 89
click at [1359, 446] on icon at bounding box center [1360, 448] width 12 height 12
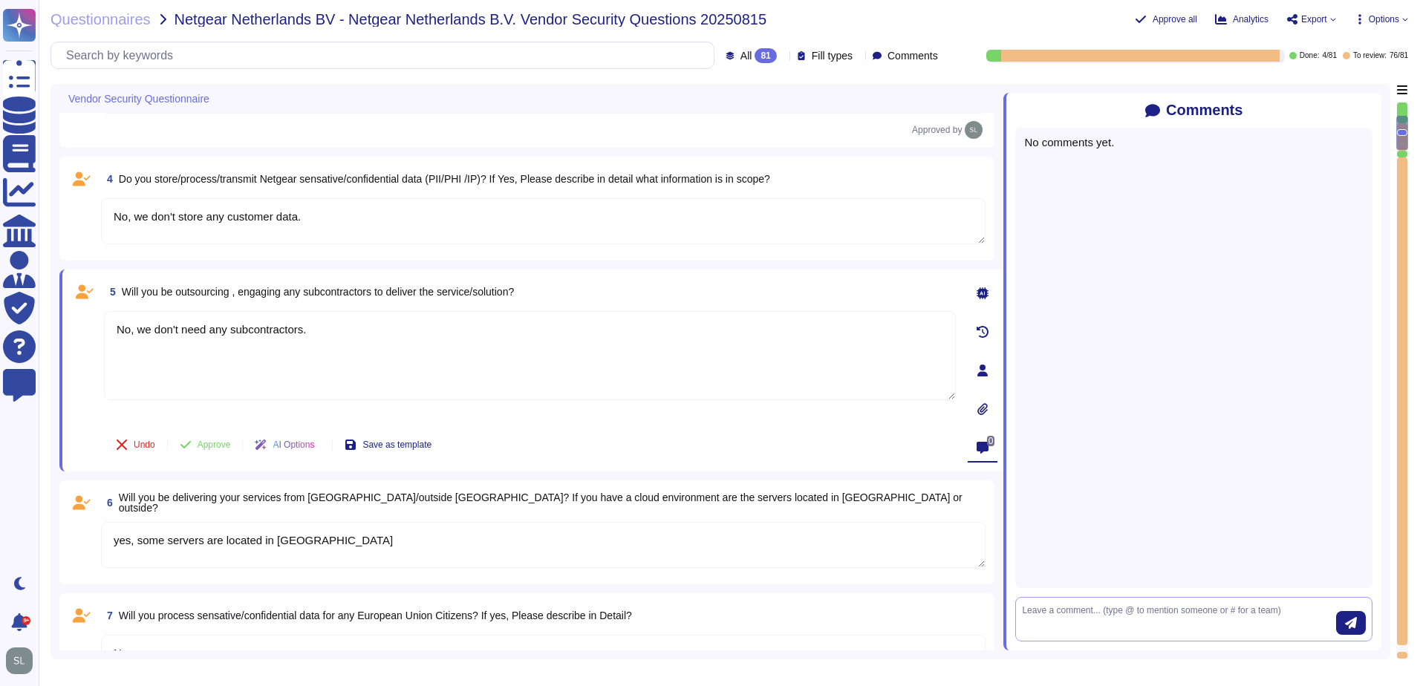
click at [1124, 612] on textarea at bounding box center [1179, 619] width 314 height 31
type textarea "In my opinion, D&B ([GEOGRAPHIC_DATA]) should be declared as a subcontractor @[…"
click at [1353, 625] on icon "submit" at bounding box center [1351, 623] width 12 height 12
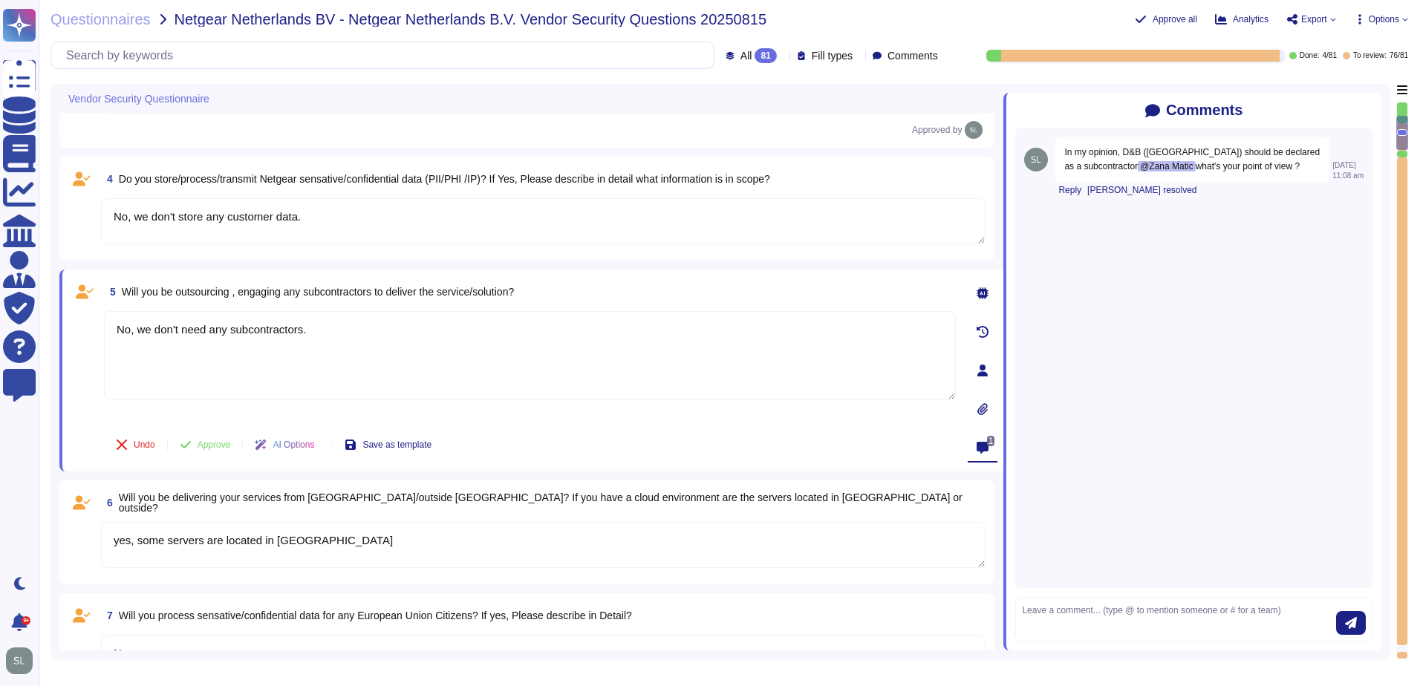
click at [532, 530] on textarea "yes, some servers are located in [GEOGRAPHIC_DATA]" at bounding box center [543, 545] width 884 height 46
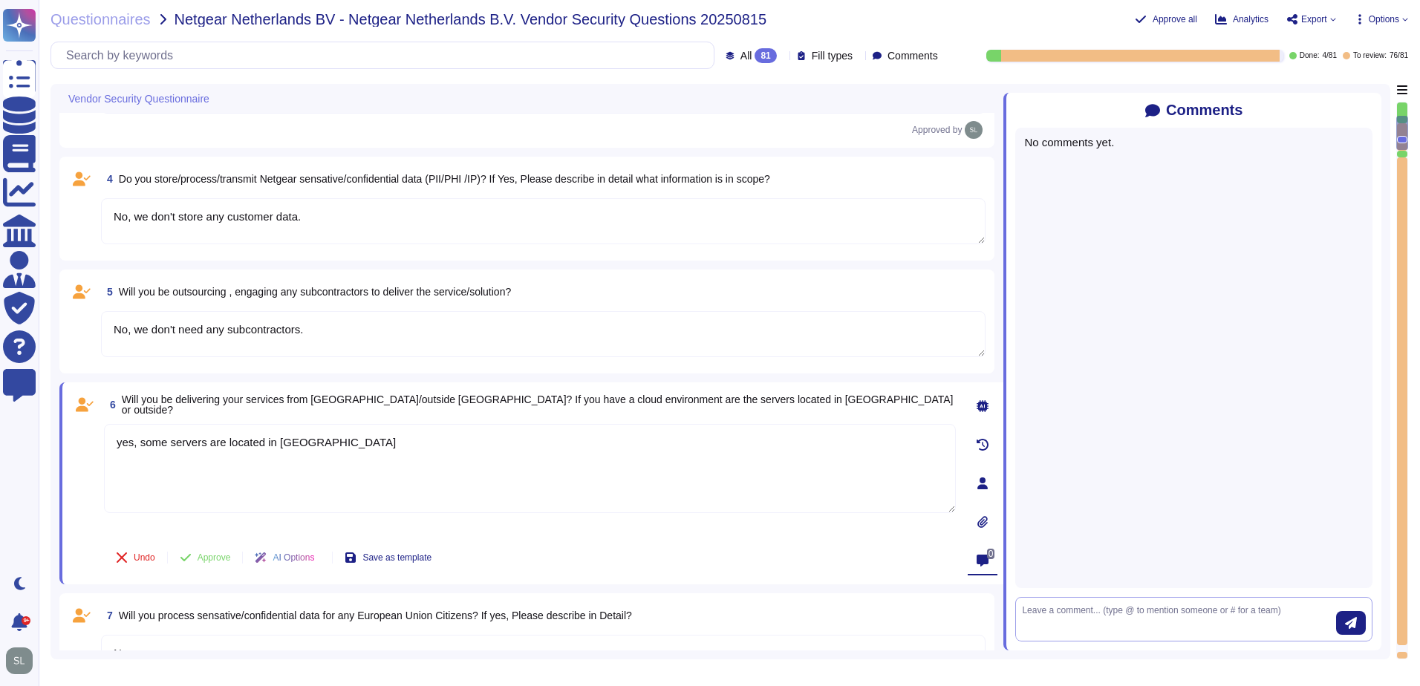
click at [1120, 612] on textarea at bounding box center [1179, 619] width 314 height 31
paste textarea "In my opinion, D&B ([GEOGRAPHIC_DATA]) should be declared as a subcontractor @[…"
click at [1082, 610] on textarea "In my opinion, D&B ([GEOGRAPHIC_DATA]) should be declared as a subcontractor @[…" at bounding box center [1179, 619] width 314 height 31
type textarea "In my opinion, D&B ([GEOGRAPHIC_DATA]) delivery should be explicit @[PERSON_NAM…"
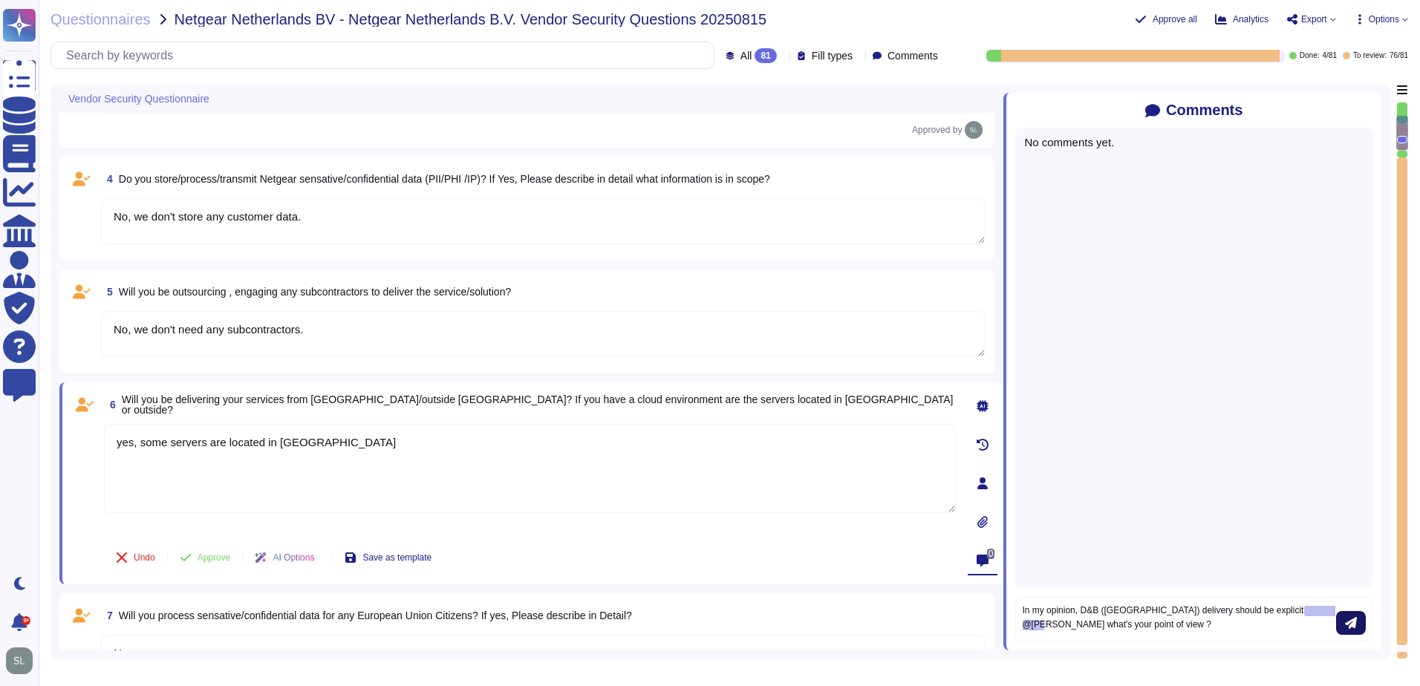
click at [1345, 621] on icon "submit" at bounding box center [1351, 623] width 12 height 12
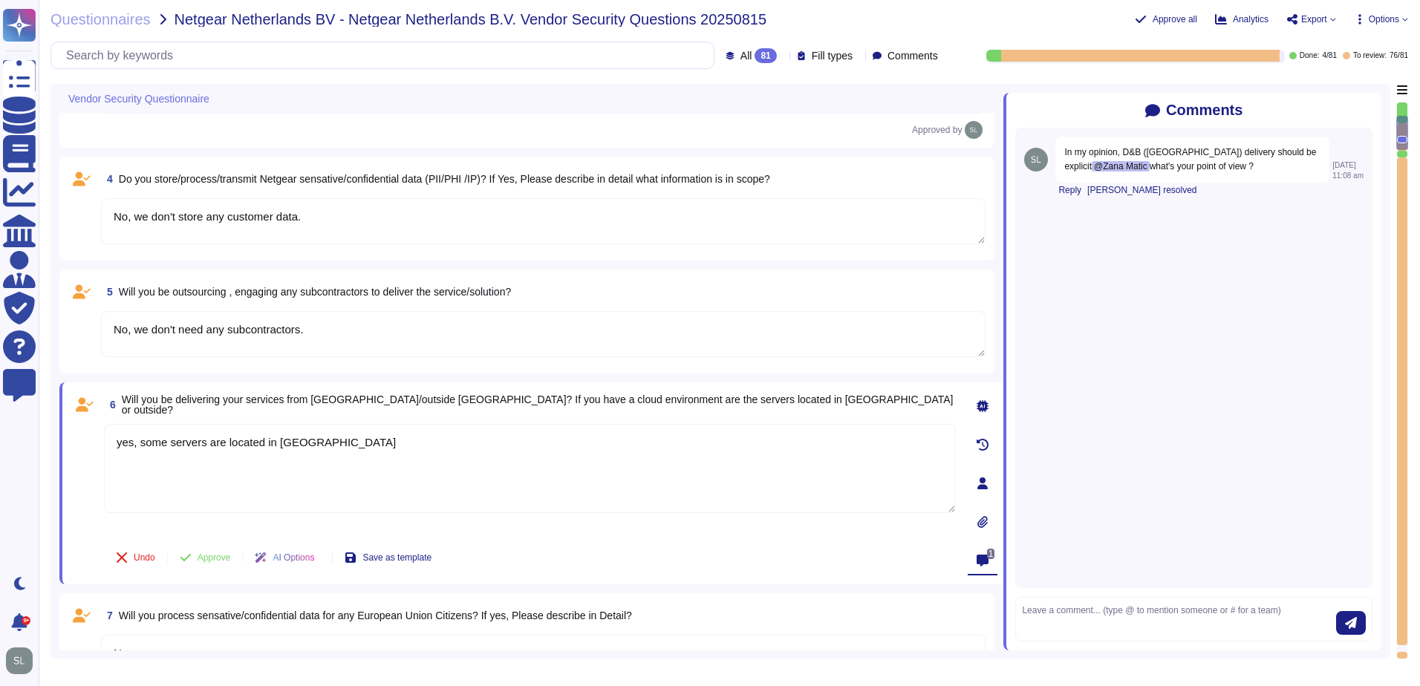
click at [587, 213] on textarea "No, we don't store any customer data." at bounding box center [543, 221] width 884 height 46
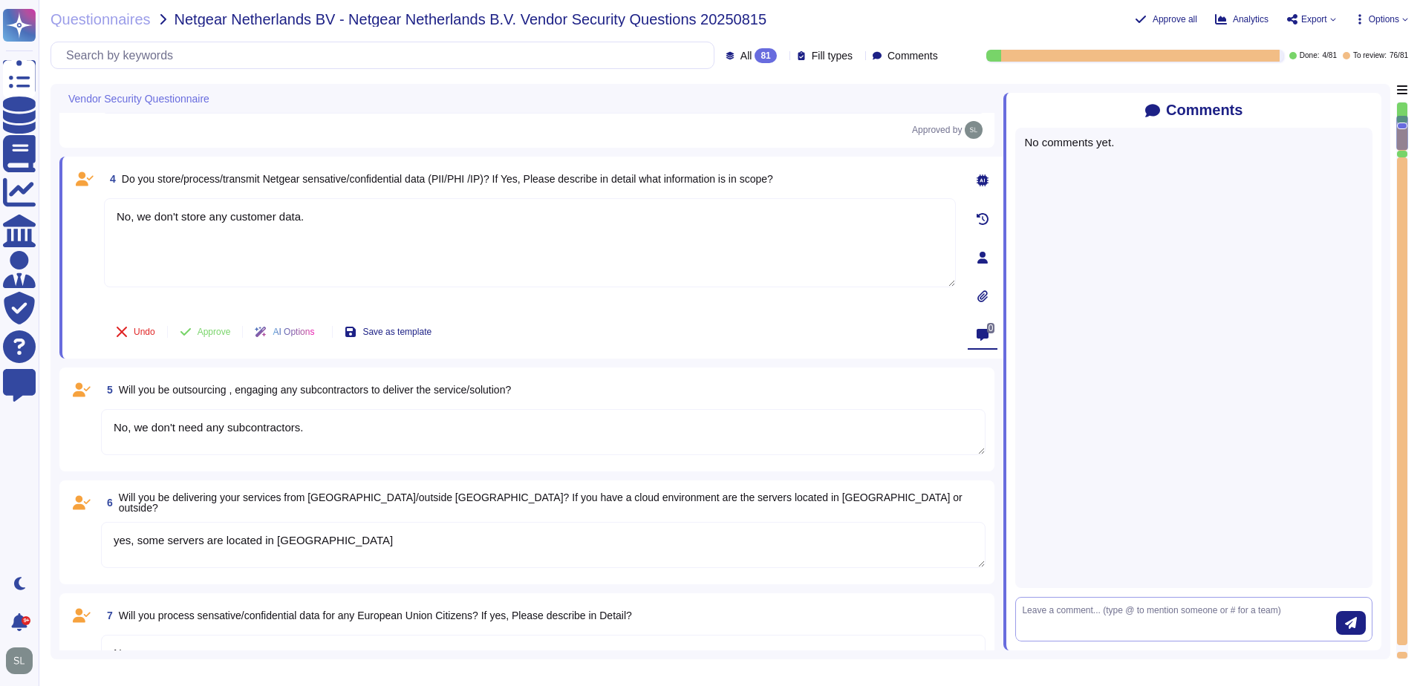
click at [1056, 609] on textarea at bounding box center [1179, 619] width 314 height 31
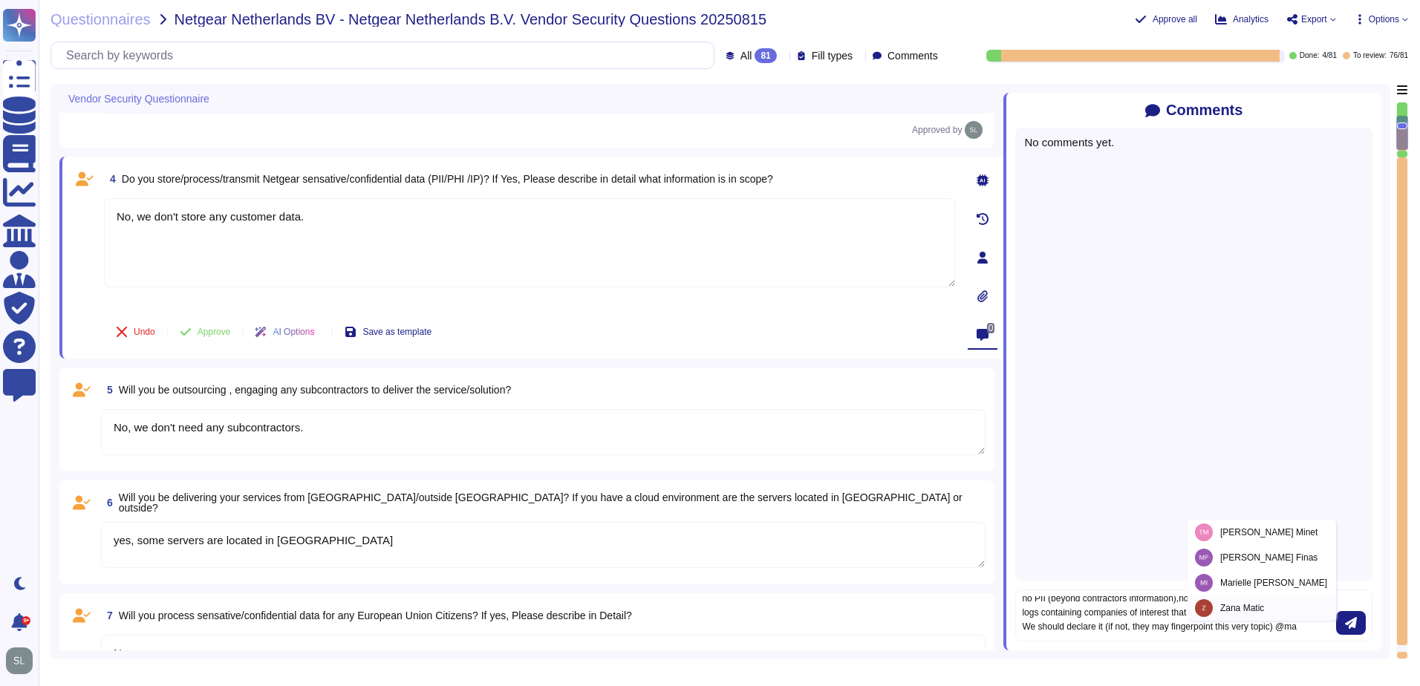
click at [1264, 613] on span "[PERSON_NAME]" at bounding box center [1242, 608] width 44 height 9
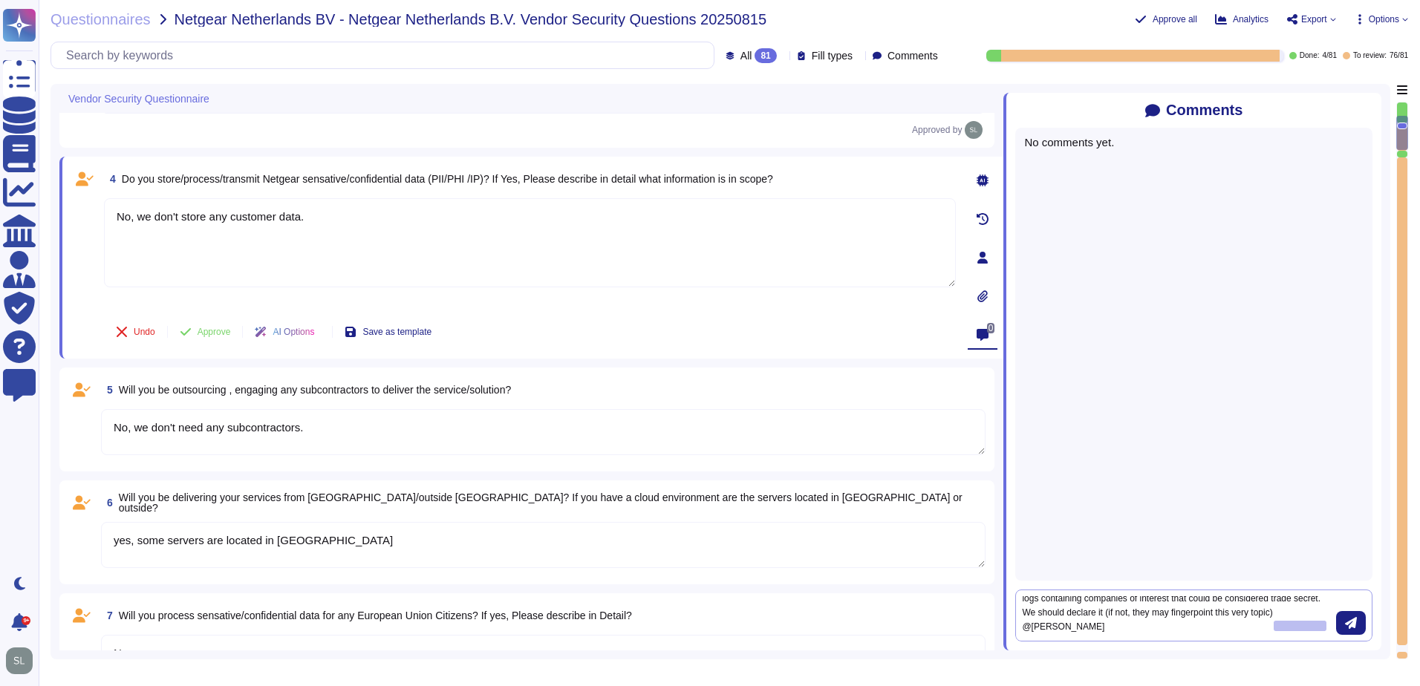
scroll to position [9, 0]
type textarea "no PII (beyond contractors information),no PHI, no IP but portfolio or at least…"
click at [1356, 625] on icon "submit" at bounding box center [1351, 623] width 12 height 12
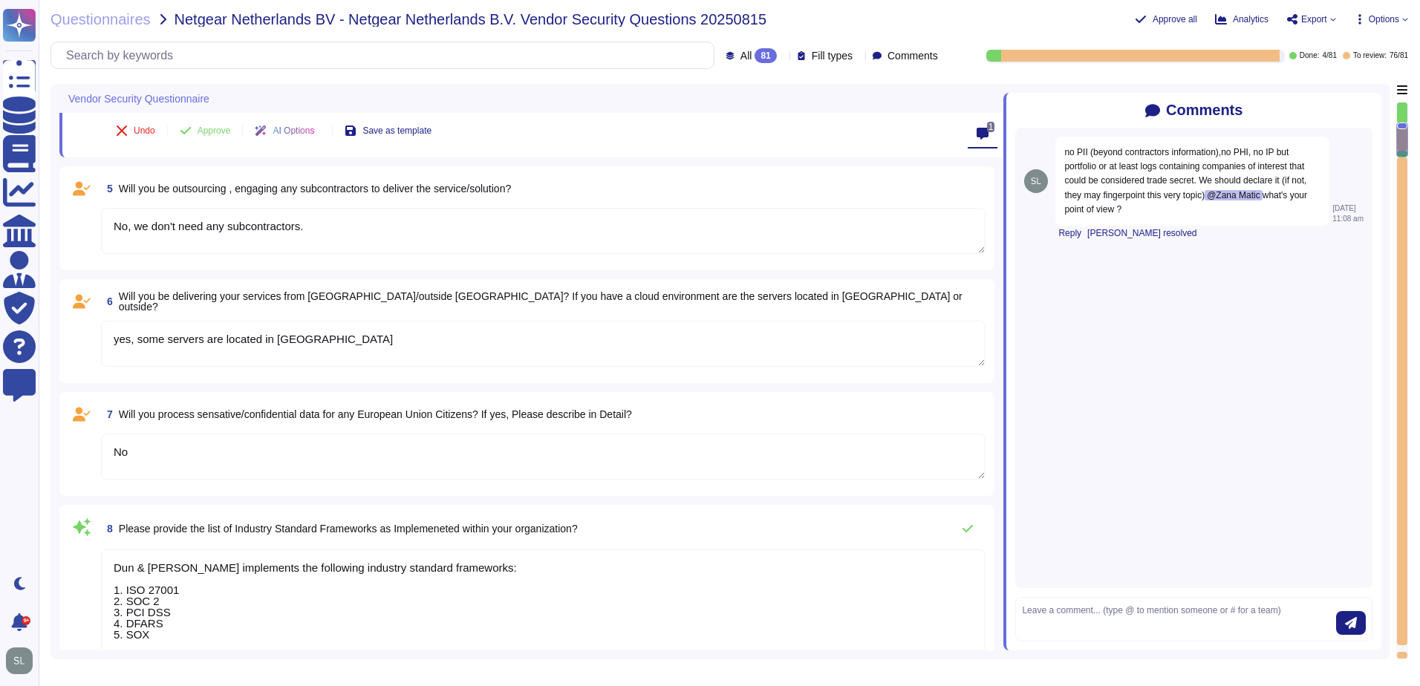
scroll to position [552, 0]
click at [657, 457] on textarea "No" at bounding box center [543, 454] width 884 height 46
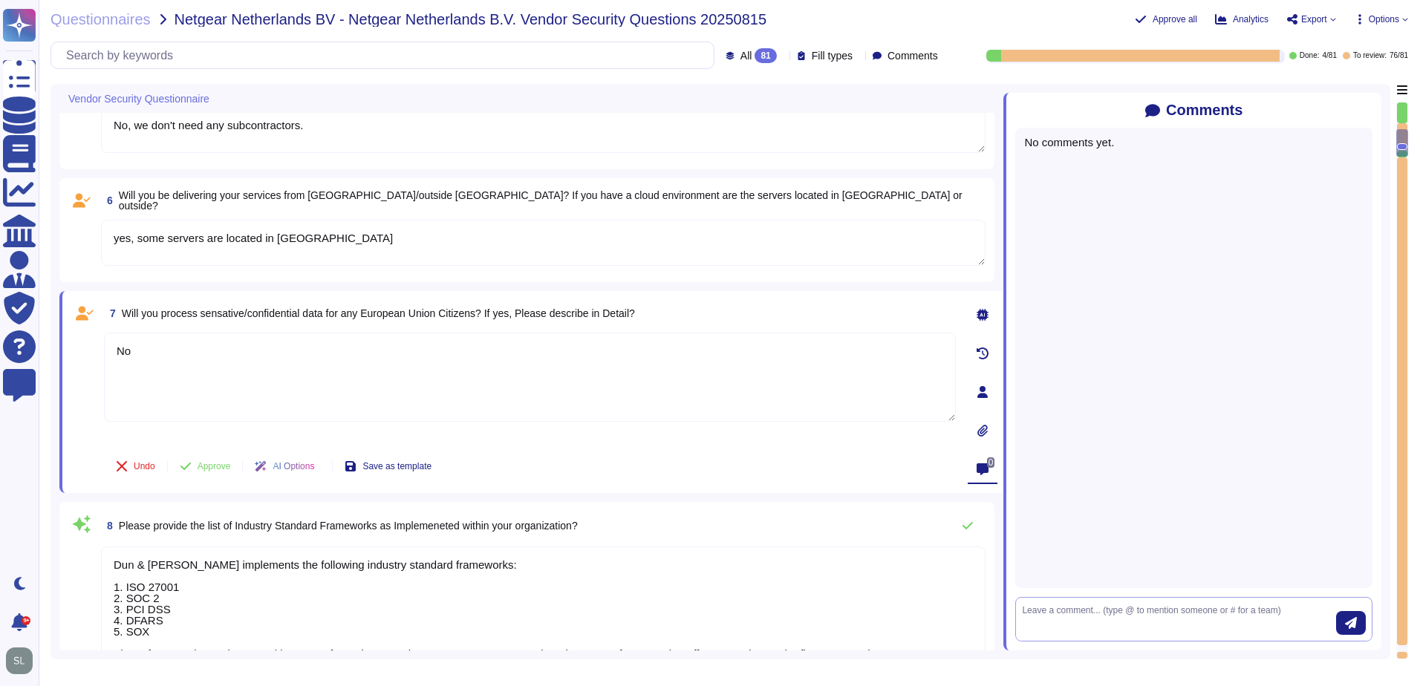
click at [1103, 615] on textarea at bounding box center [1179, 619] width 314 height 31
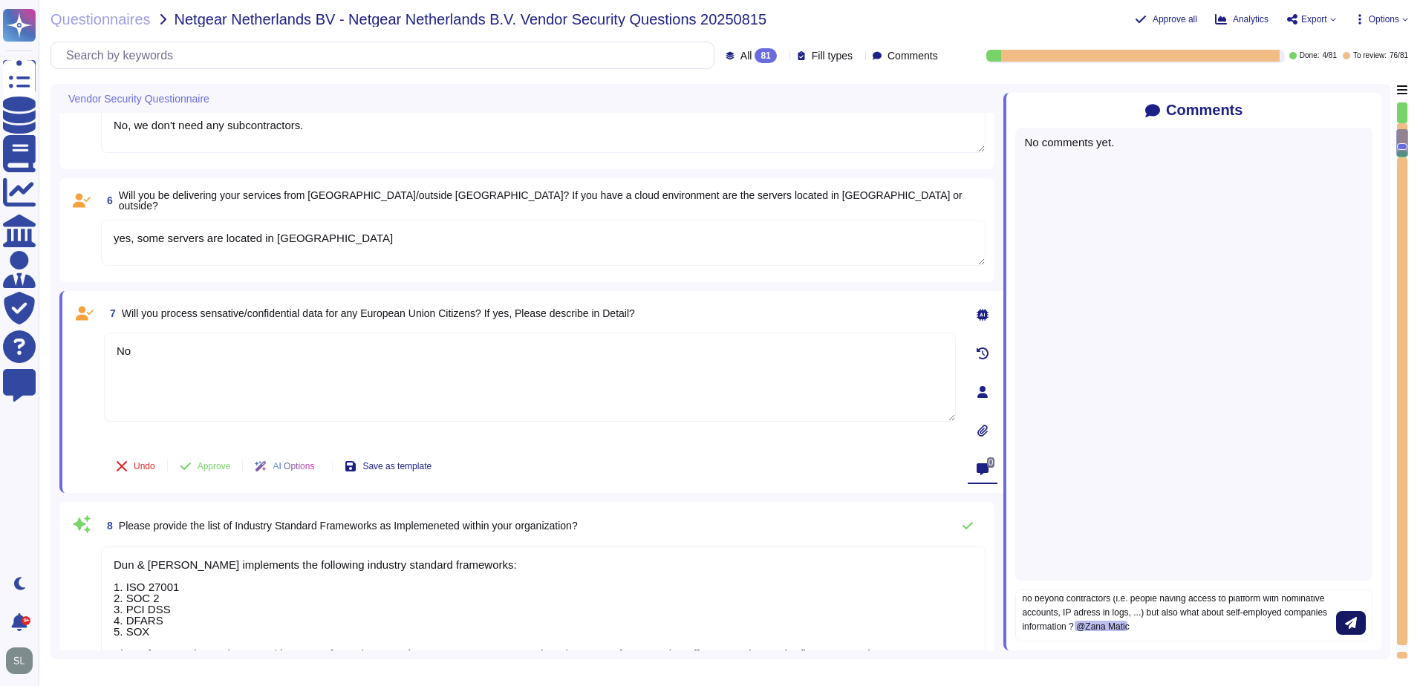
type textarea "no beyond contractors (i.e. people having access to platform with nominative ac…"
click at [1347, 627] on icon "submit" at bounding box center [1351, 623] width 12 height 12
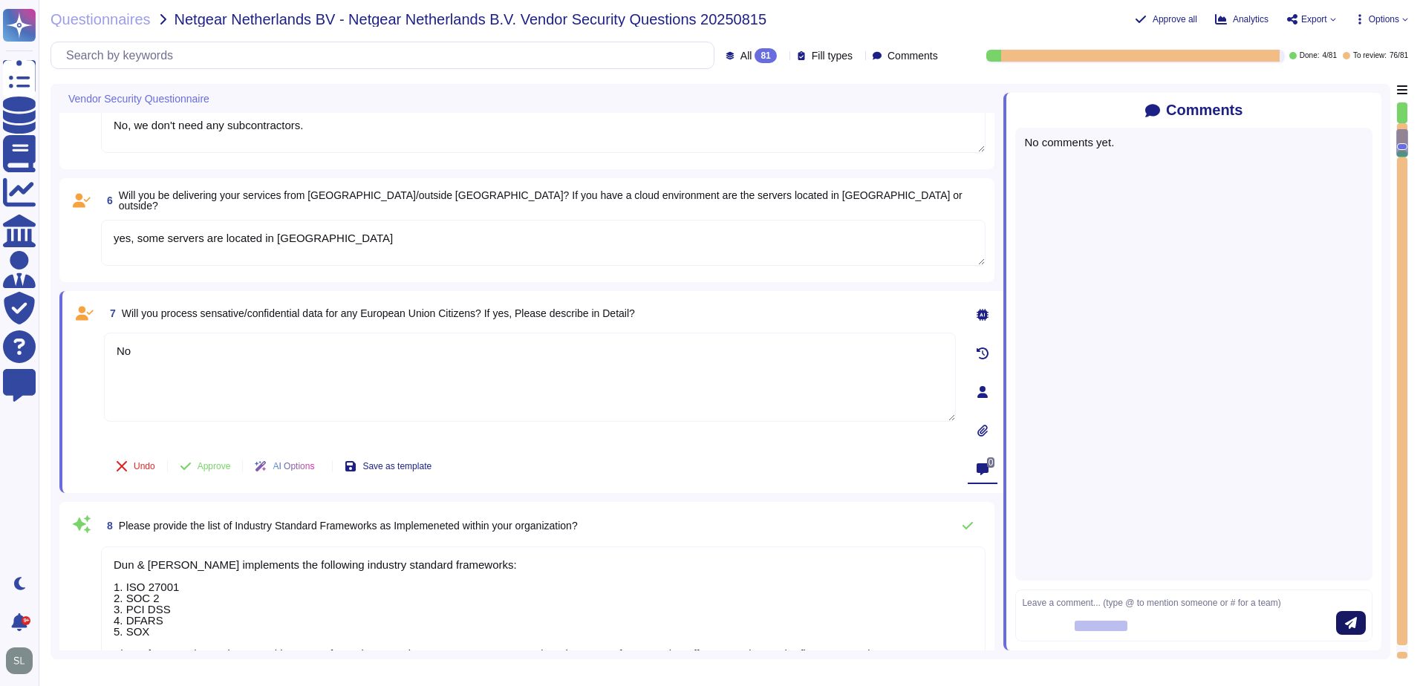
scroll to position [0, 0]
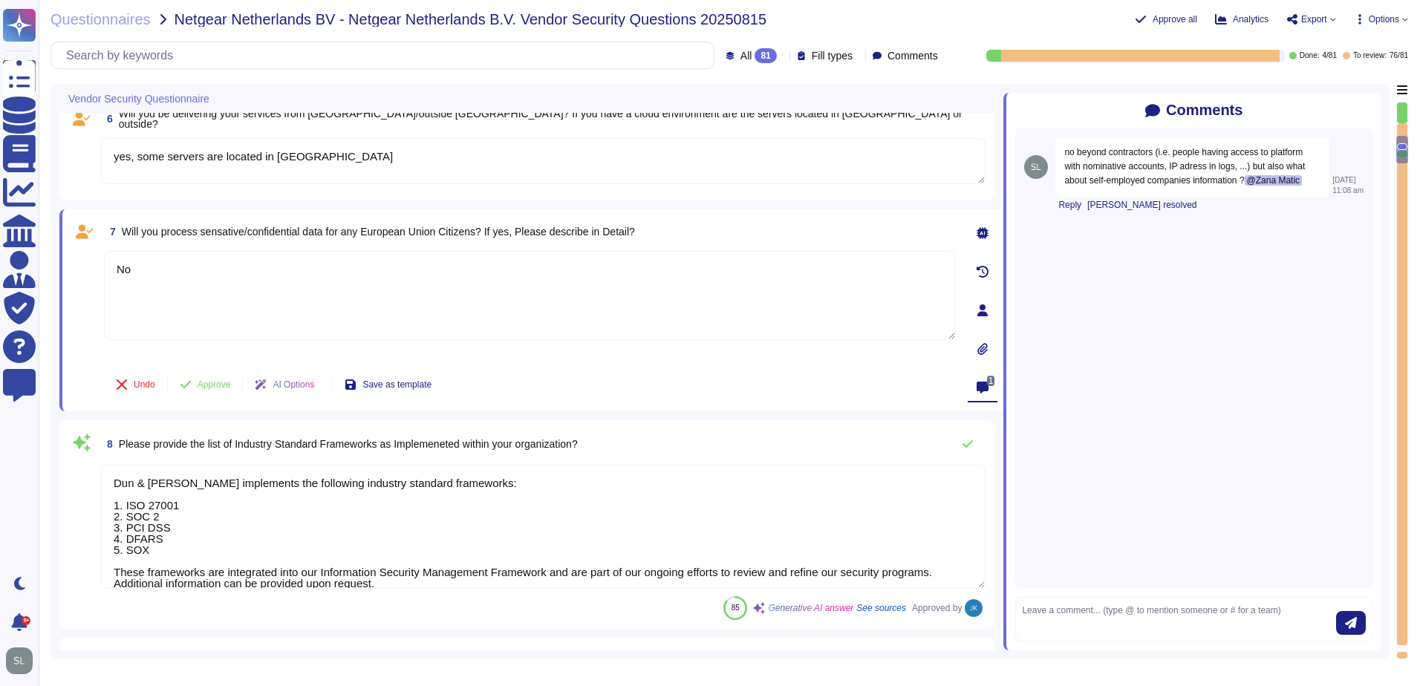
type textarea "Yes, D&B has a formally documented framework that includes policies, standards,…"
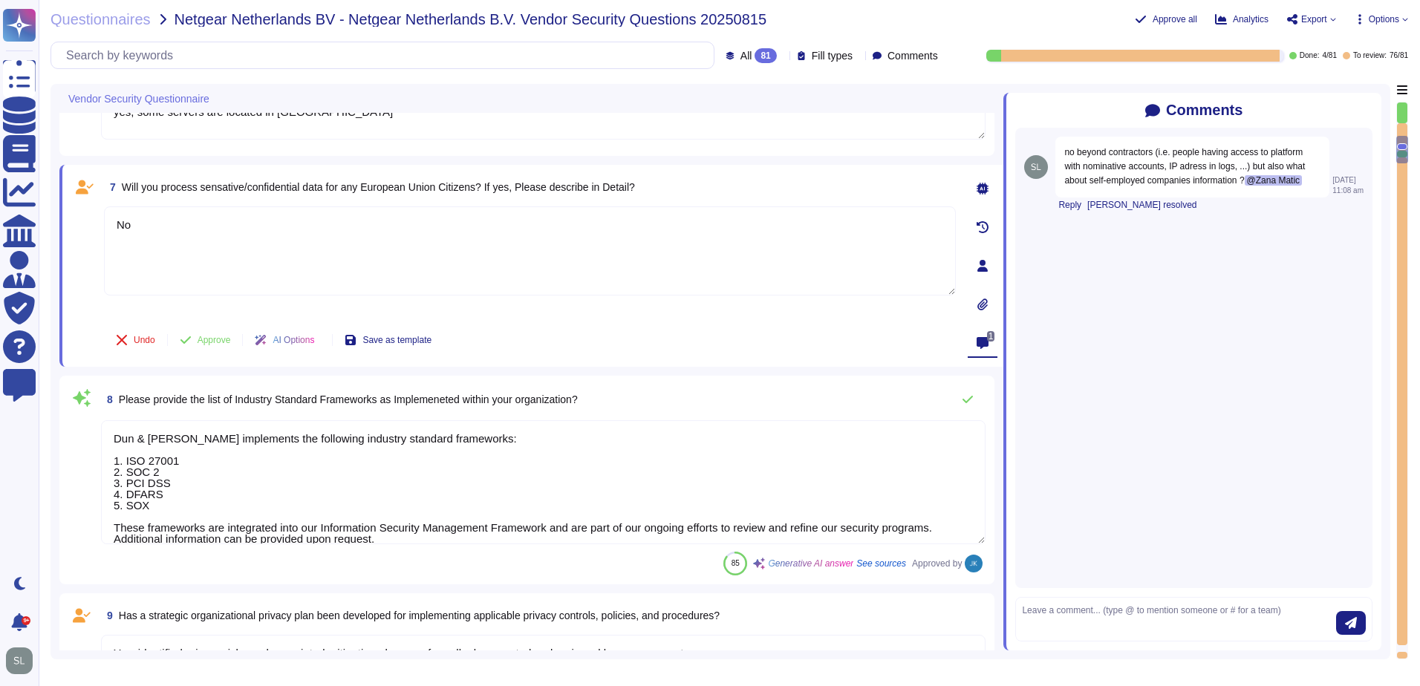
scroll to position [662, 0]
click at [629, 470] on textarea "Dun & [PERSON_NAME] implements the following industry standard frameworks: 1. I…" at bounding box center [543, 481] width 884 height 124
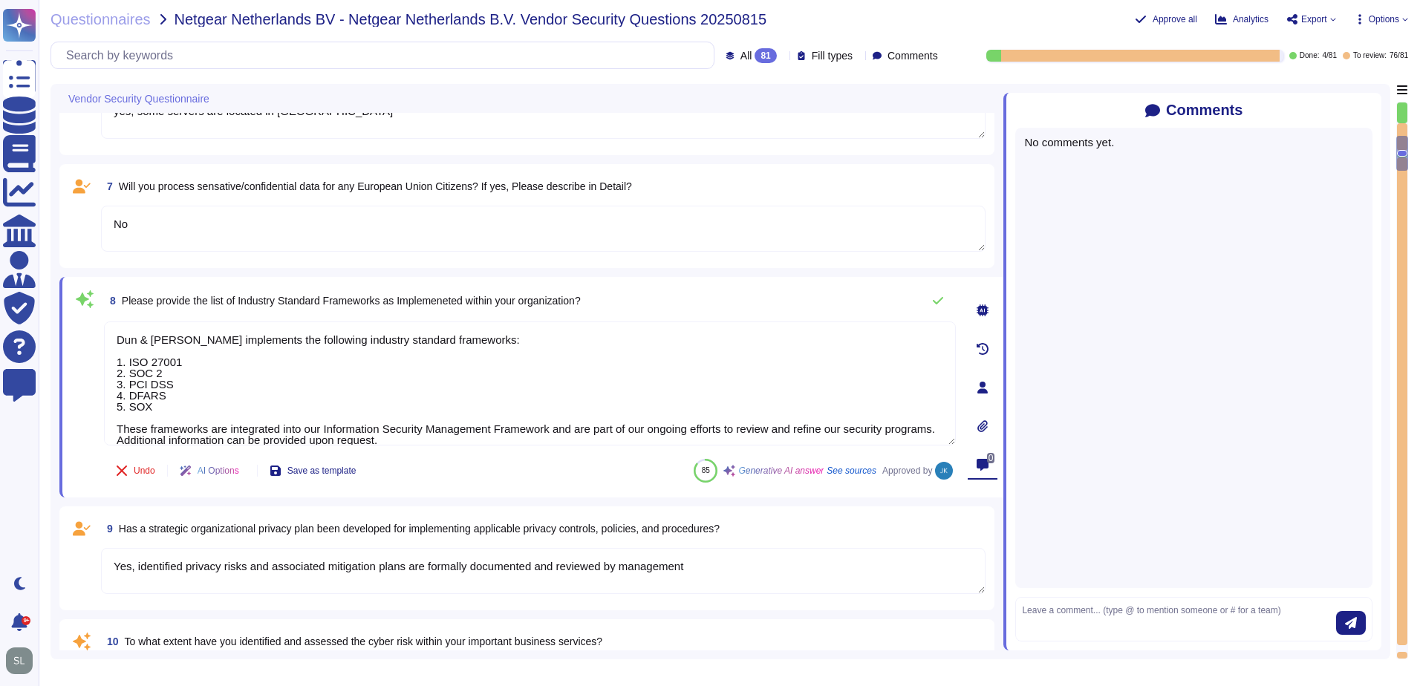
click at [1057, 600] on form at bounding box center [1193, 619] width 357 height 45
click at [1059, 605] on textarea at bounding box center [1179, 619] width 314 height 31
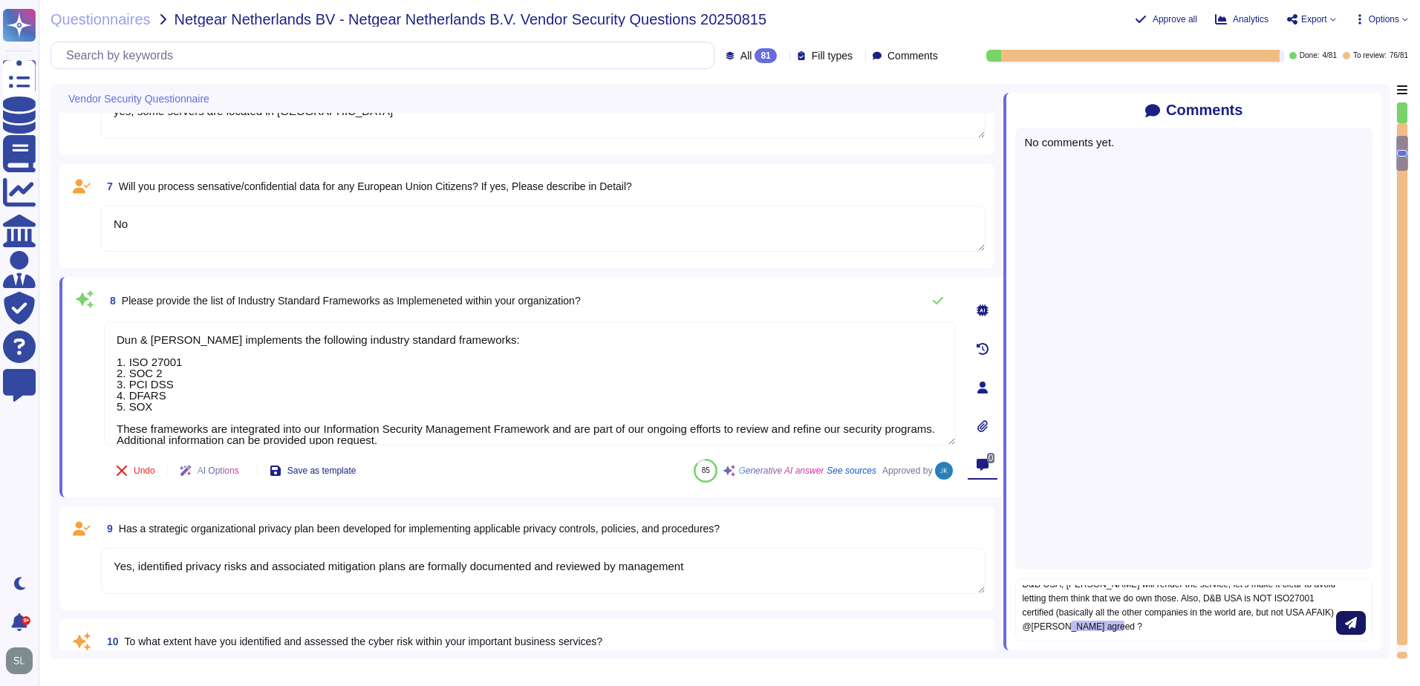
type textarea "D&B USA, [PERSON_NAME] will render the service, let's make it clear to avoid le…"
click at [1353, 624] on icon "submit" at bounding box center [1351, 623] width 12 height 12
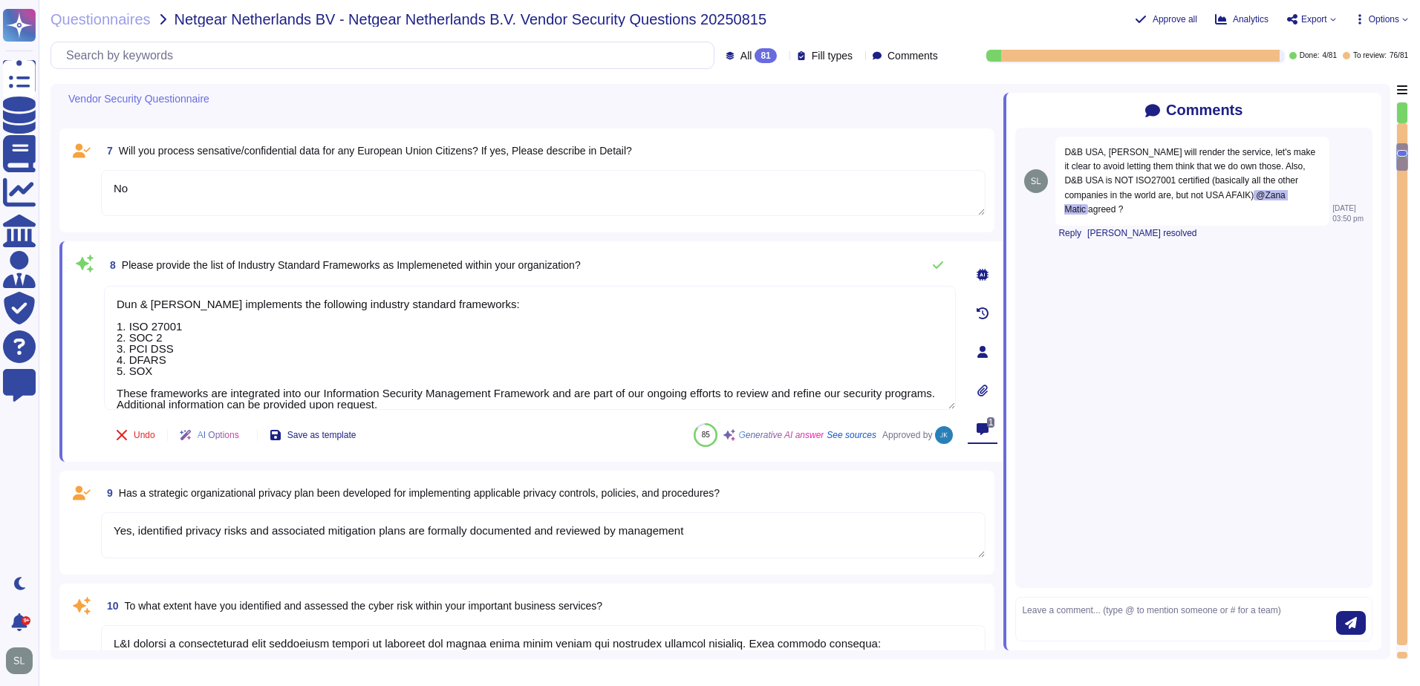
scroll to position [1008, 0]
type textarea "Yes, Dun & [PERSON_NAME] has a dedicated Information Security team, which inclu…"
type textarea "Management assesses risks that inherently arise from the expansion of the busin…"
type textarea "Yes, there are mechanisms in place to identify and react to changes that can ha…"
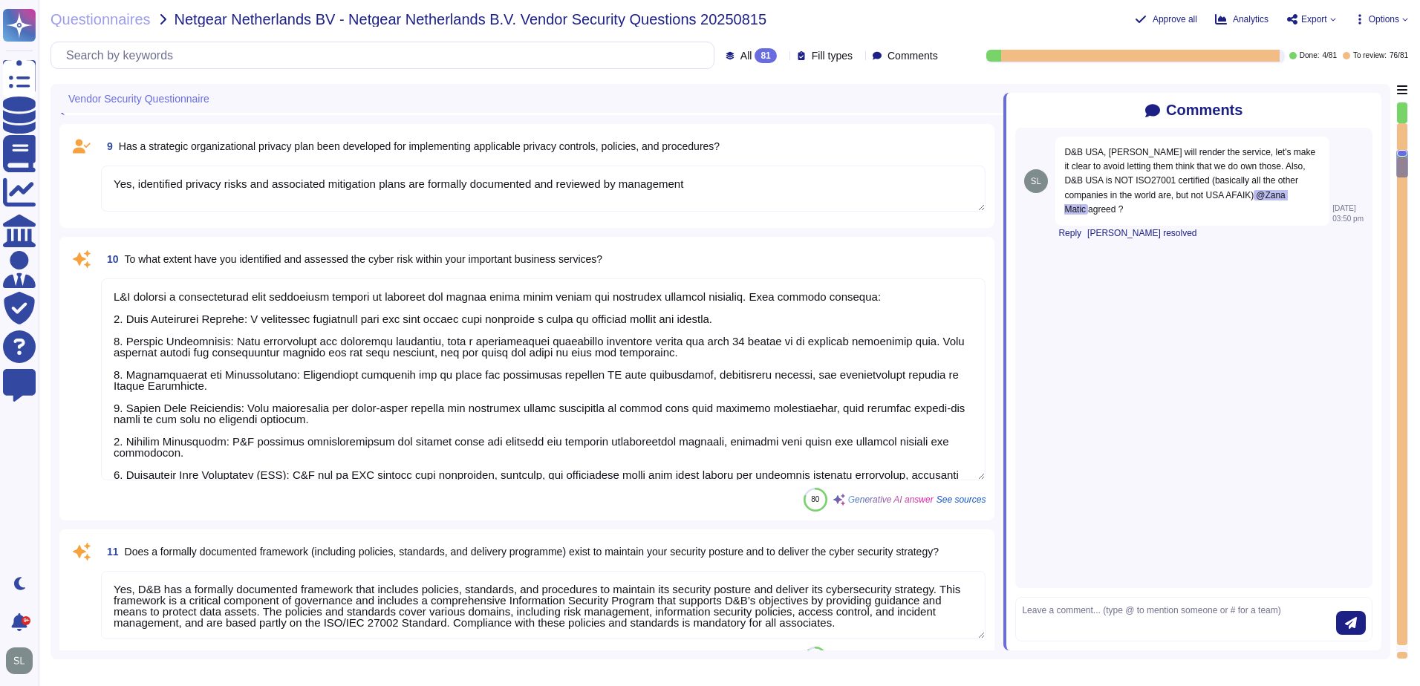
scroll to position [57, 0]
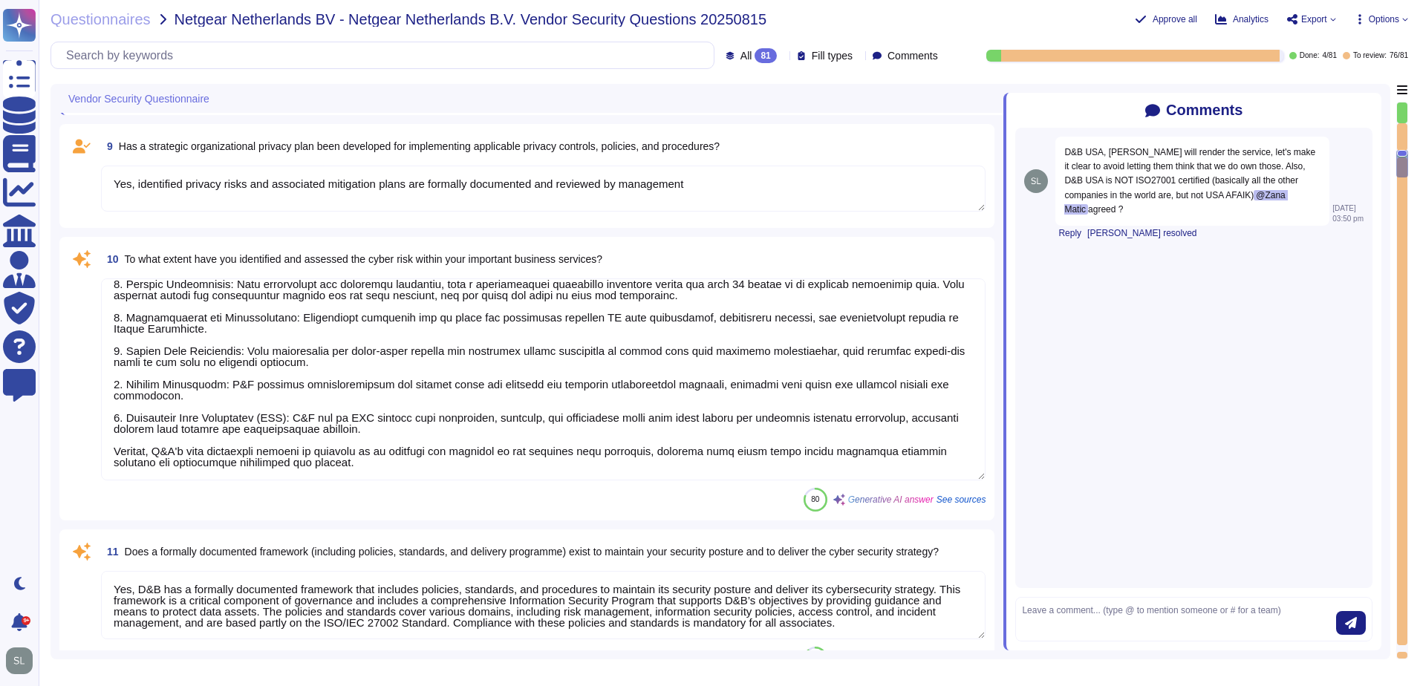
click at [448, 590] on textarea "Yes, D&B has a formally documented framework that includes policies, standards,…" at bounding box center [543, 605] width 884 height 68
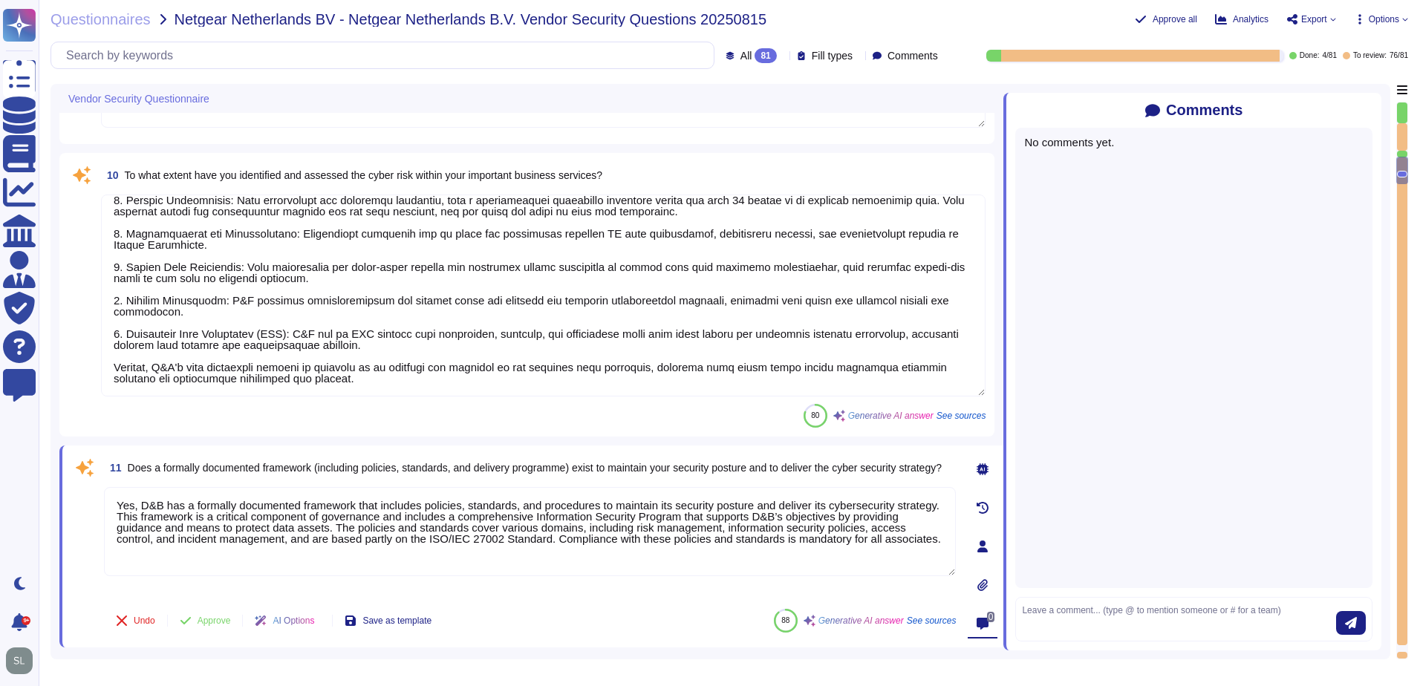
type textarea "Yes, there are mechanisms in place to identify and react to changes that can ha…"
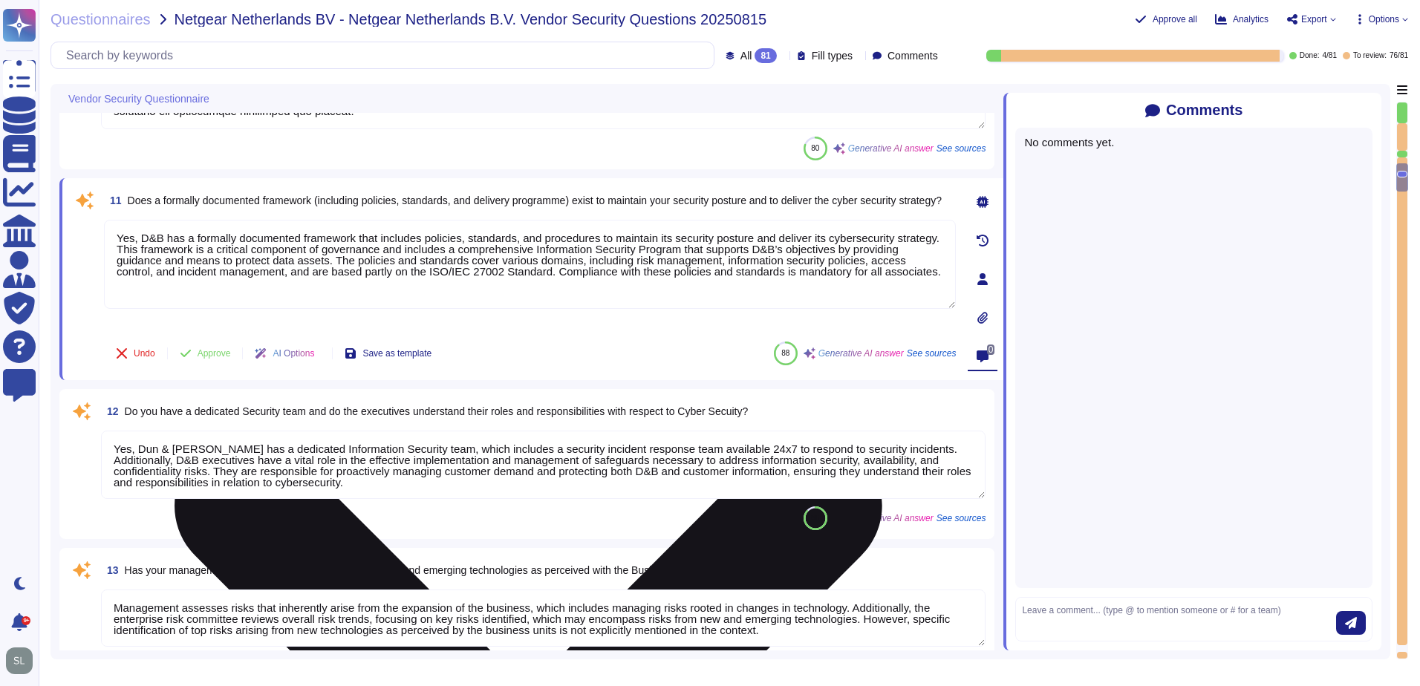
type textarea "Yes, our organization maintains an IT asset inventory list that includes hardwa…"
type textarea "Yes, our organization maintains a list of approved and non-approved software/ap…"
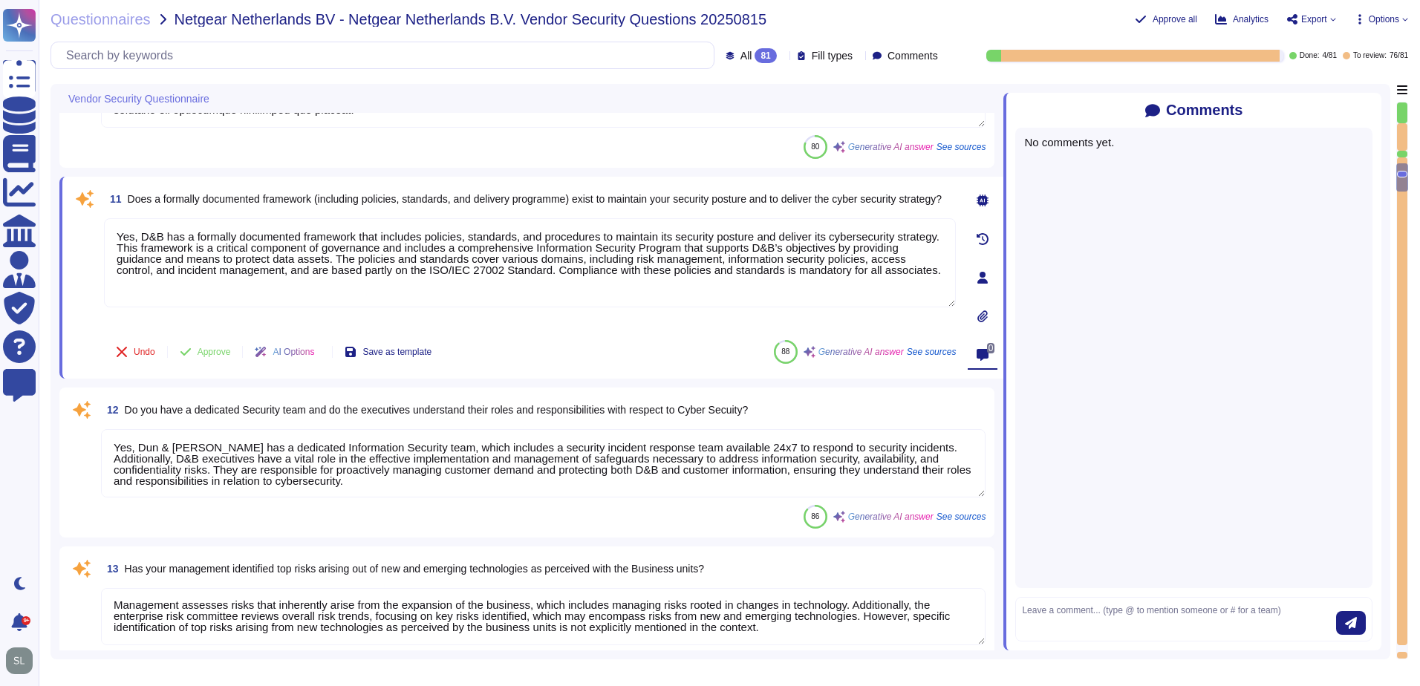
scroll to position [1, 0]
click at [489, 494] on textarea "Yes, Dun & [PERSON_NAME] has a dedicated Information Security team, which inclu…" at bounding box center [543, 463] width 884 height 68
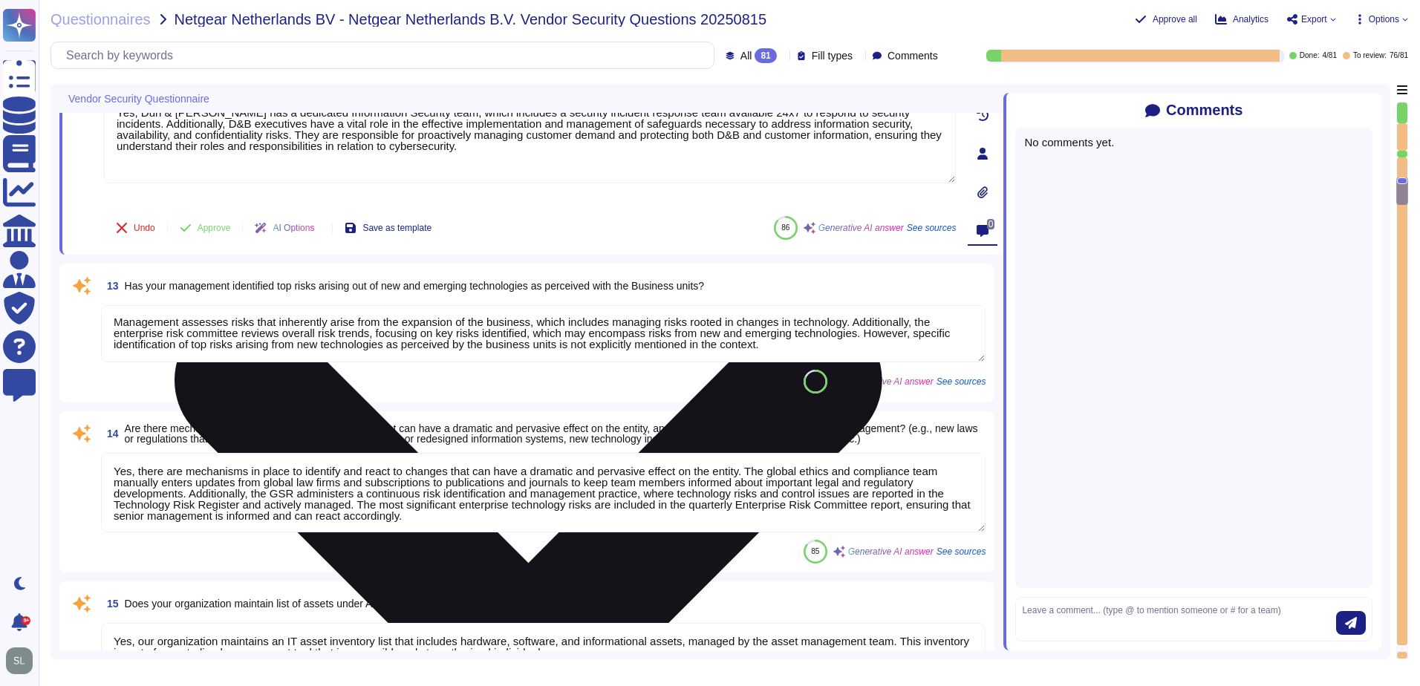
type textarea "Yes, our organization profiles IT assets, including both physical and logical a…"
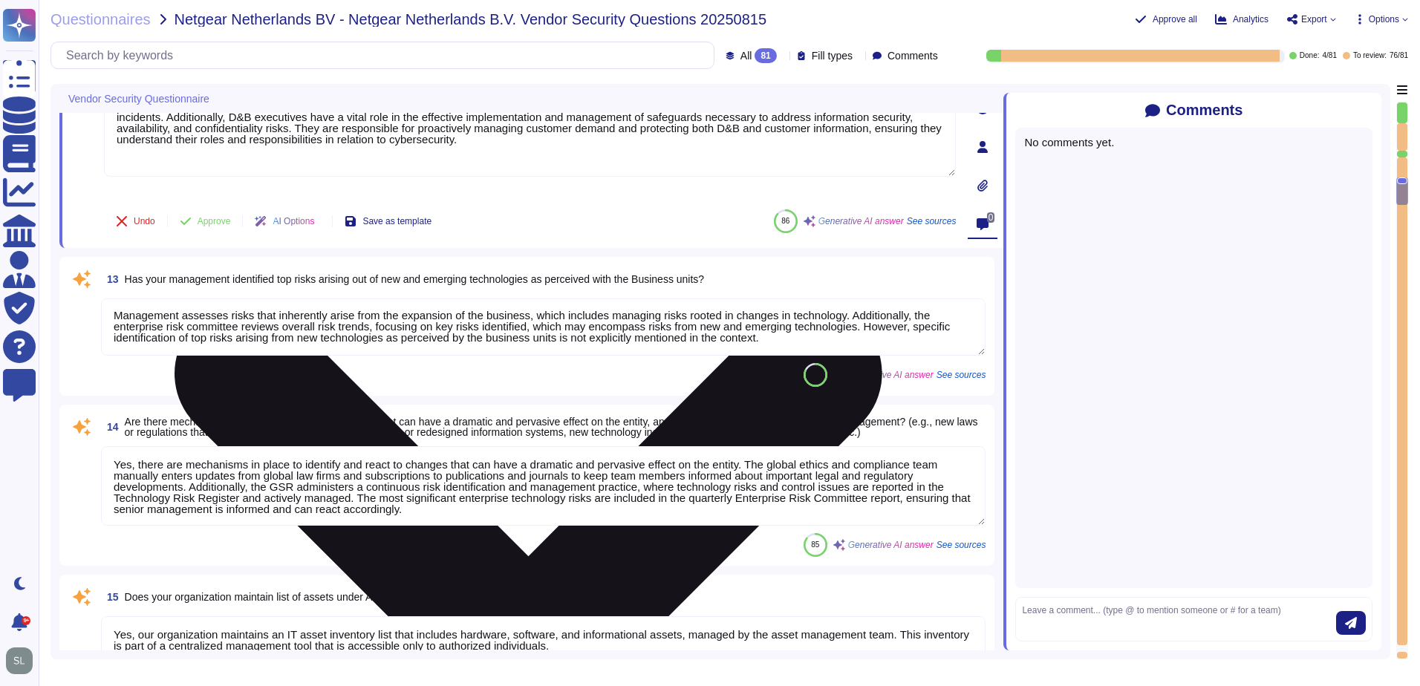
scroll to position [1, 0]
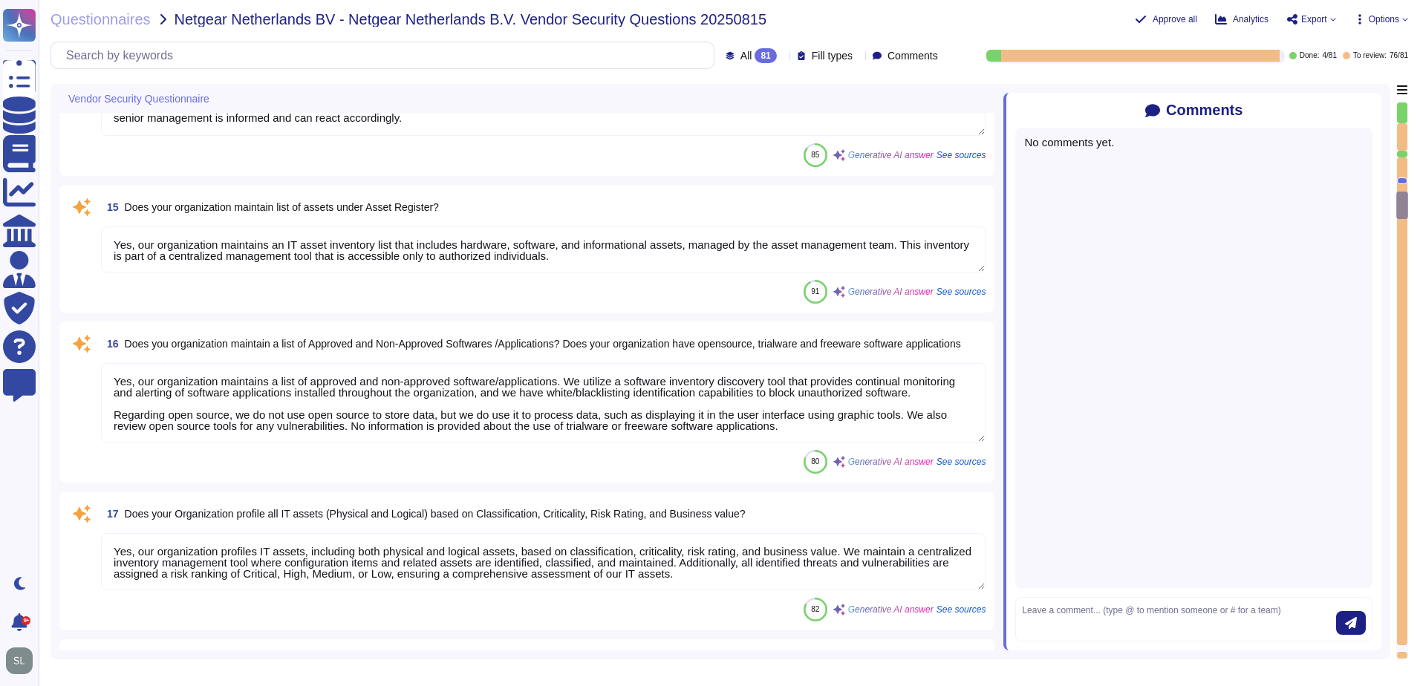
type textarea "Yes, risk assessments are performed at least on an annual basis. Changes in sec…"
type textarea "Yes, D&B has a vulnerability management process that regularly identifies and p…"
type textarea "Yes, we conduct regular vulnerability assessments, including vulnerability scan…"
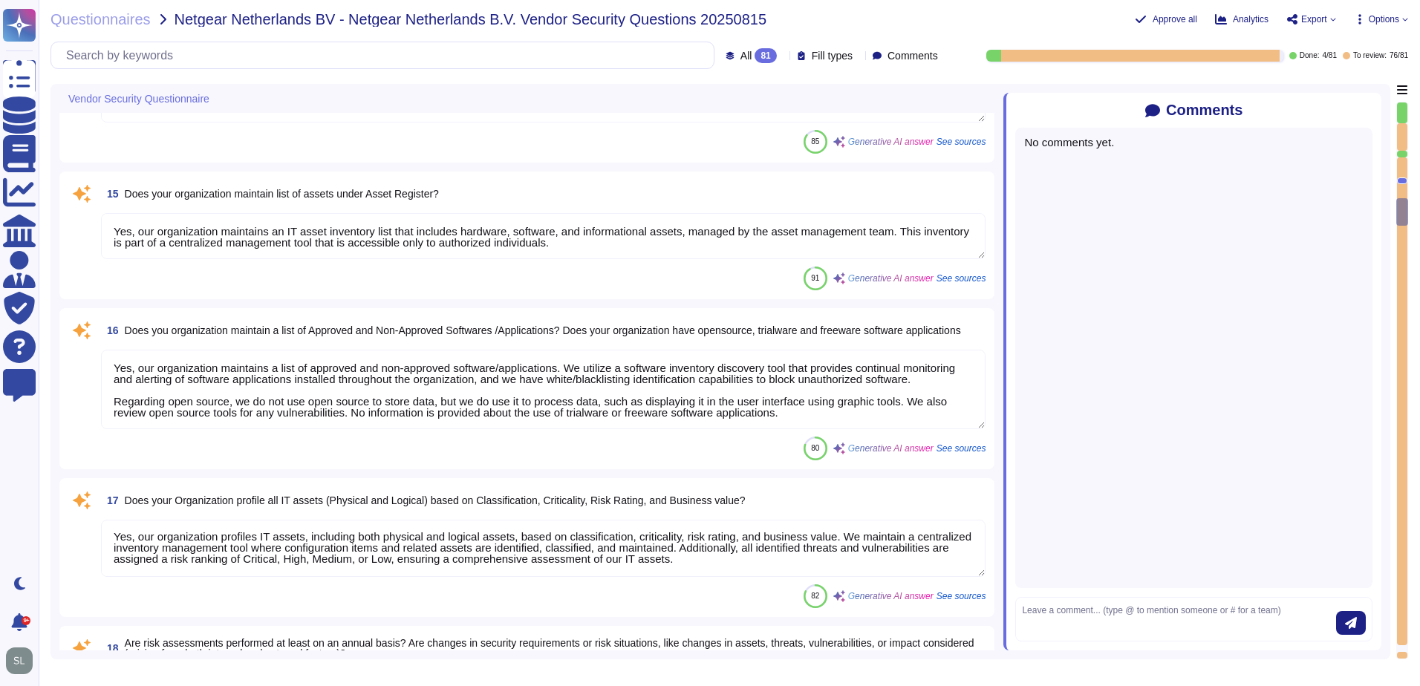
type textarea "Yes, D&B can detect the wireless rouge APs. The wireless controller sends an al…"
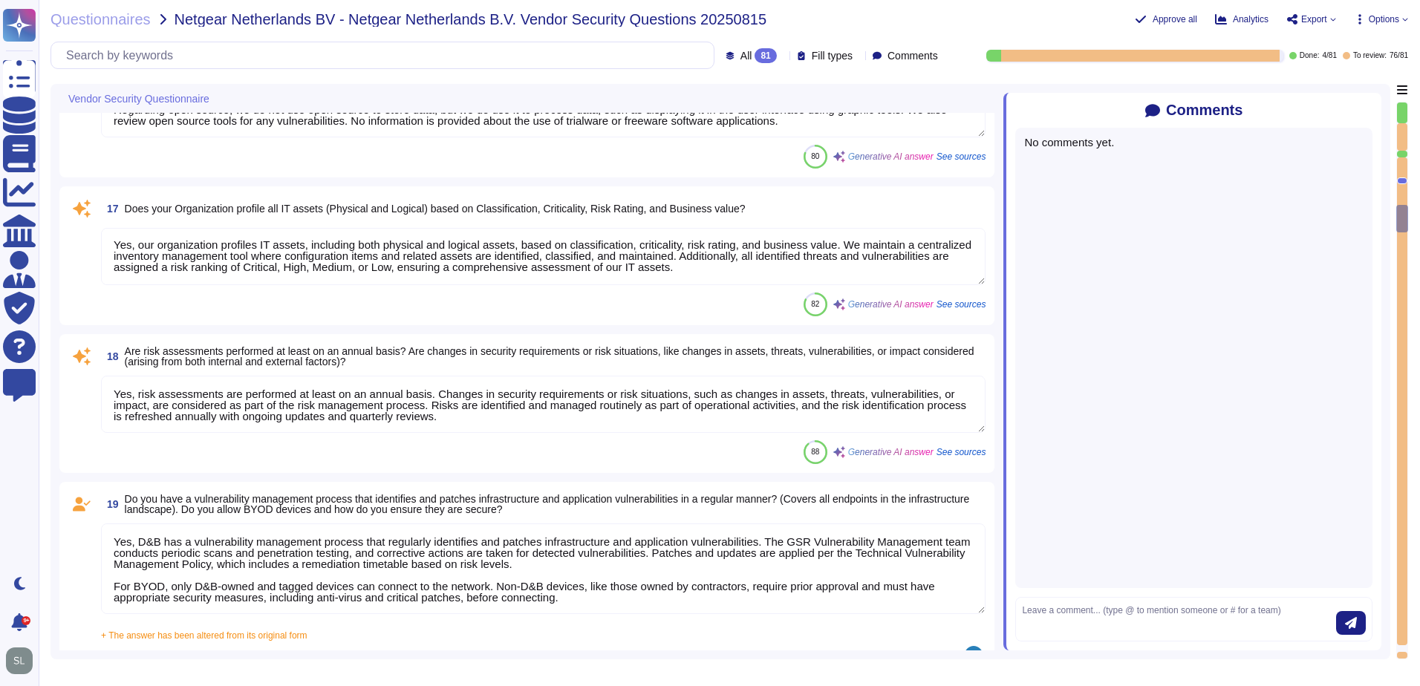
type textarea "Yes, our Security team performs penetration testing for applications and infras…"
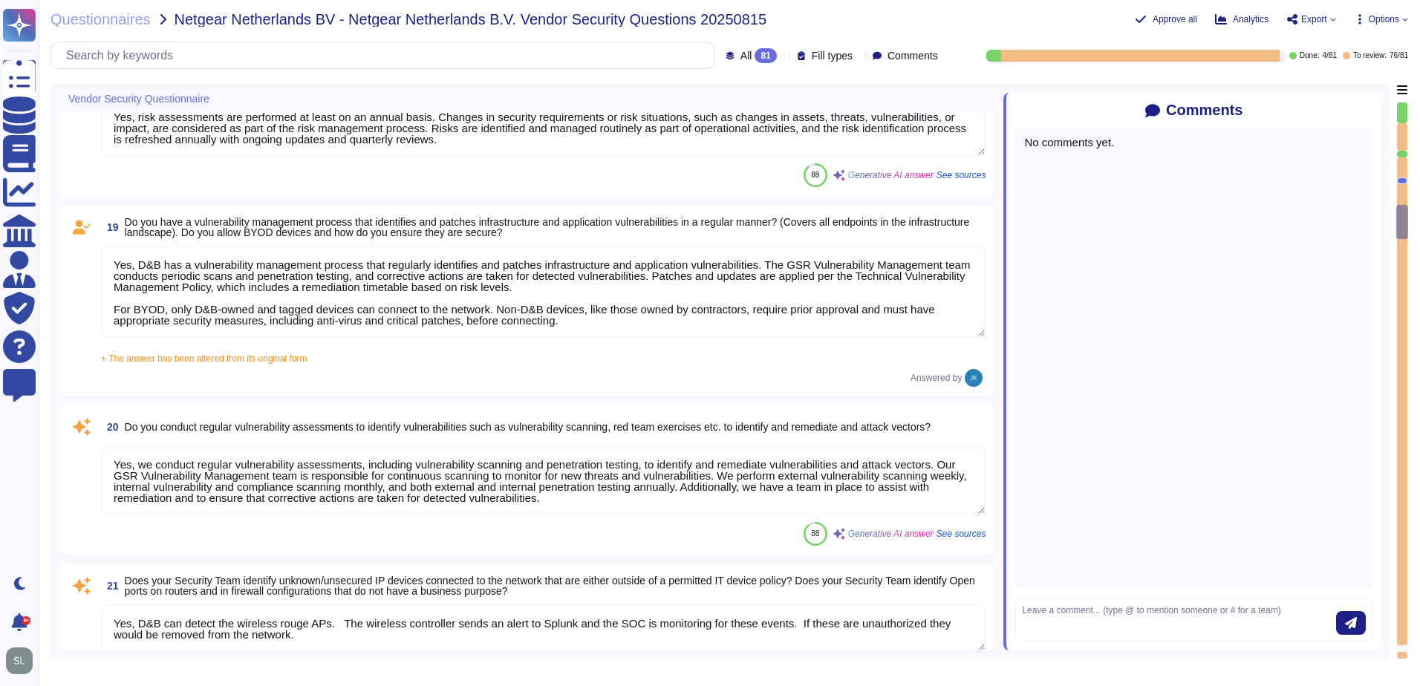
scroll to position [2552, 0]
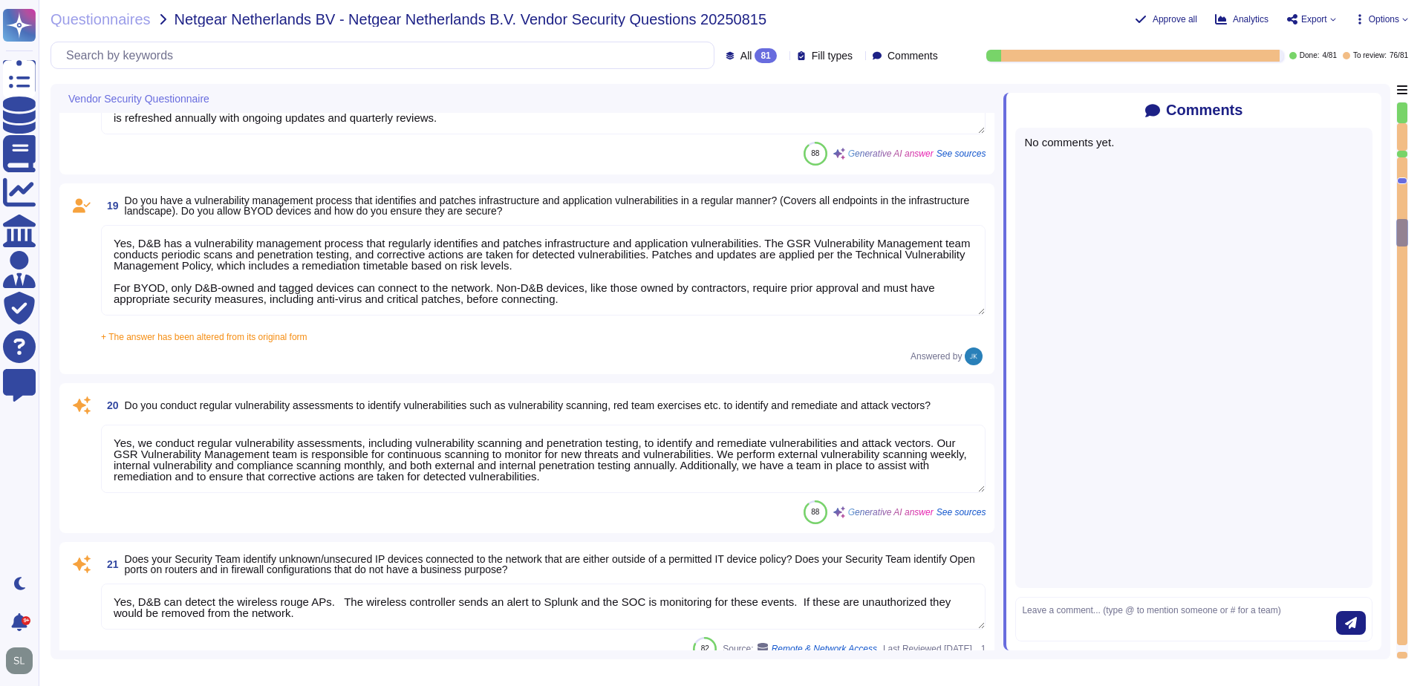
type textarea "Yes, D&B has a documented Vulnerability Management process that consists of thr…"
type textarea "Yes, the Application Security team liaises with the development team to track t…"
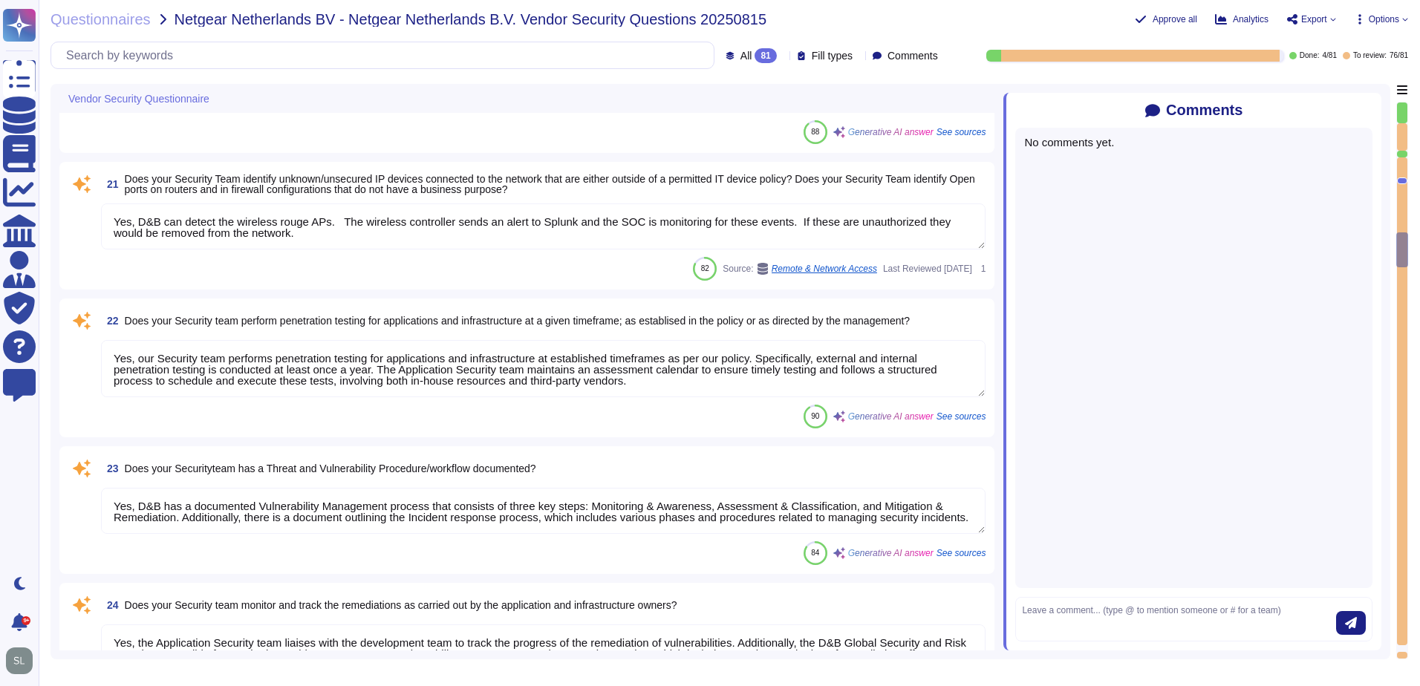
type textarea "Yes, hardware and software vulnerabilities are proactively identified and docum…"
type textarea "As set forth in D&B’s Global Information Security Policies, access is granted o…"
click at [680, 79] on div "Questionnaires Netgear Netherlands BV - Netgear Netherlands B.V. Vendor Securit…" at bounding box center [729, 343] width 1381 height 686
